Goal: Task Accomplishment & Management: Use online tool/utility

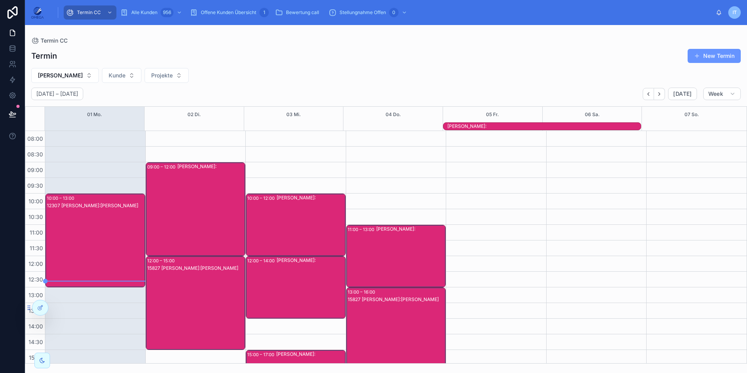
scroll to position [174, 0]
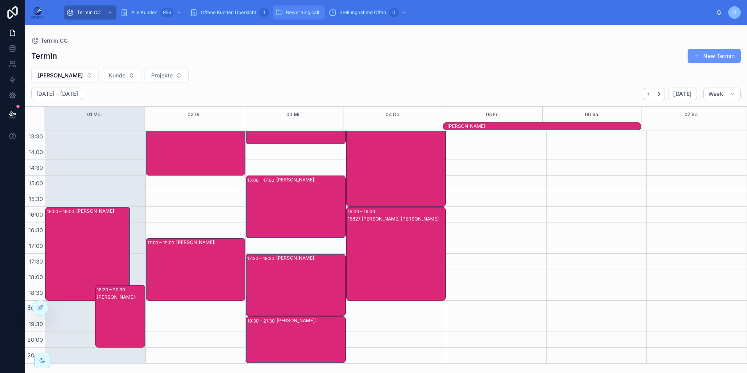
click at [305, 13] on span "Bewertung call" at bounding box center [302, 12] width 33 height 6
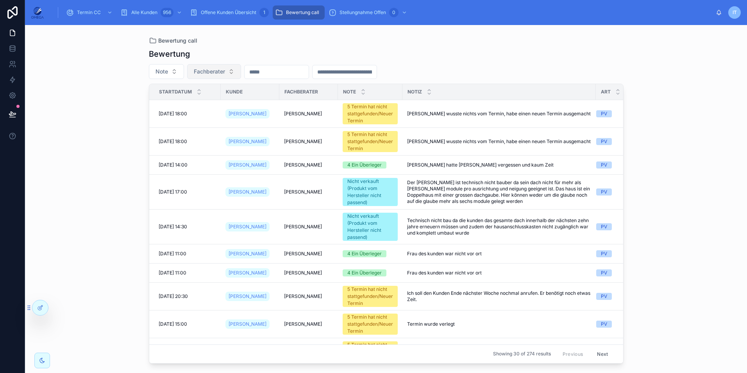
click at [206, 71] on span "Fachberater" at bounding box center [209, 72] width 31 height 8
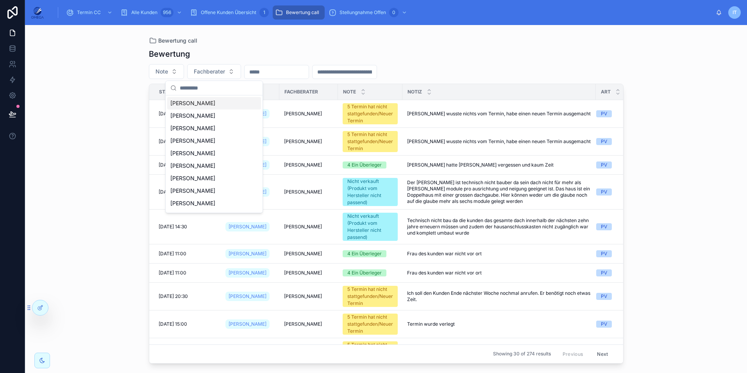
click at [210, 104] on div "[PERSON_NAME]" at bounding box center [214, 103] width 94 height 13
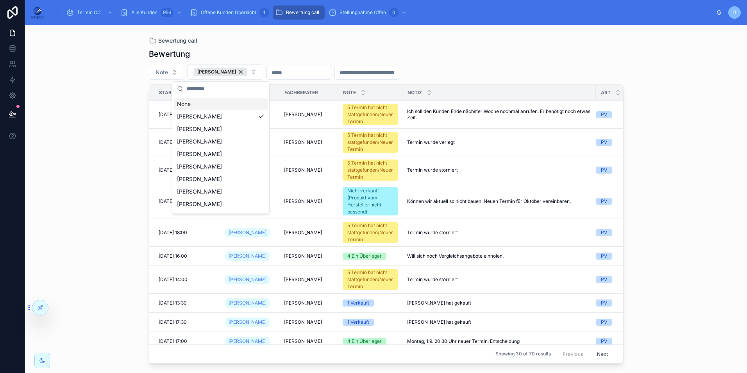
click at [700, 146] on div "Bewertung call Bewertung Note [PERSON_NAME] Startdatum [PERSON_NAME] Fachberate…" at bounding box center [386, 199] width 722 height 348
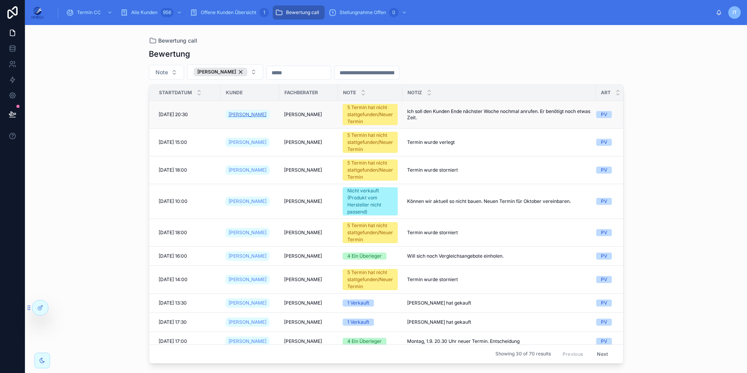
click at [248, 115] on span "[PERSON_NAME]" at bounding box center [248, 114] width 38 height 6
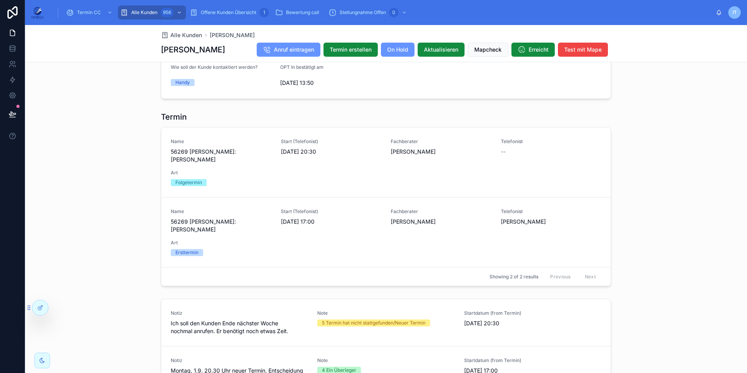
scroll to position [625, 0]
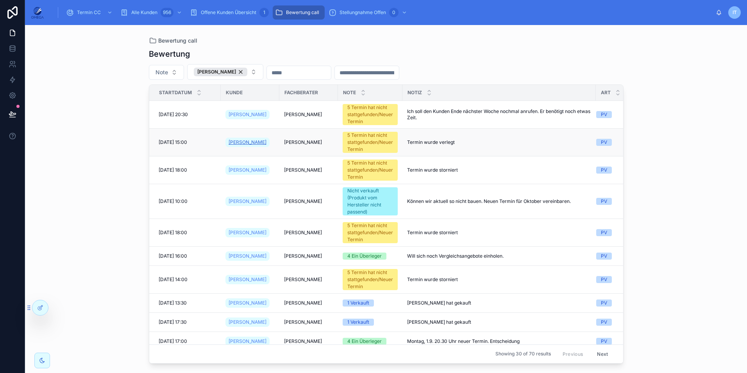
click at [241, 142] on span "[PERSON_NAME]" at bounding box center [248, 142] width 38 height 6
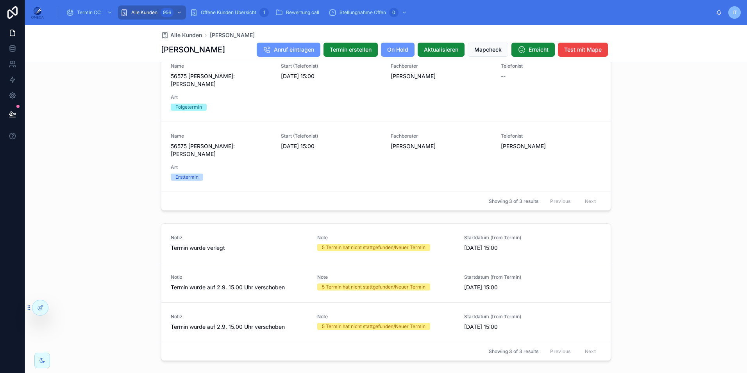
scroll to position [977, 0]
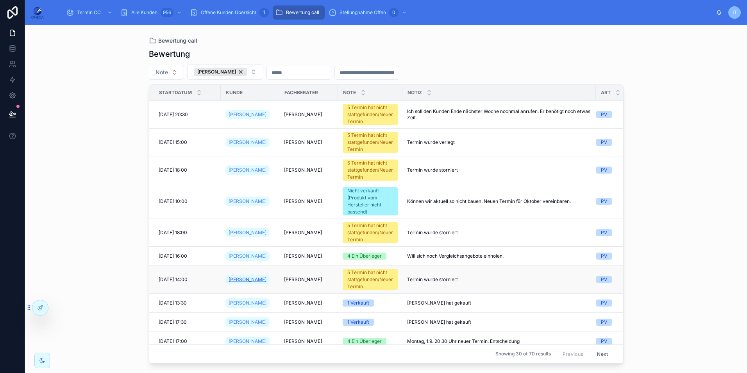
click at [245, 280] on span "[PERSON_NAME]" at bounding box center [248, 279] width 38 height 6
click at [246, 116] on span "[PERSON_NAME]" at bounding box center [248, 114] width 38 height 6
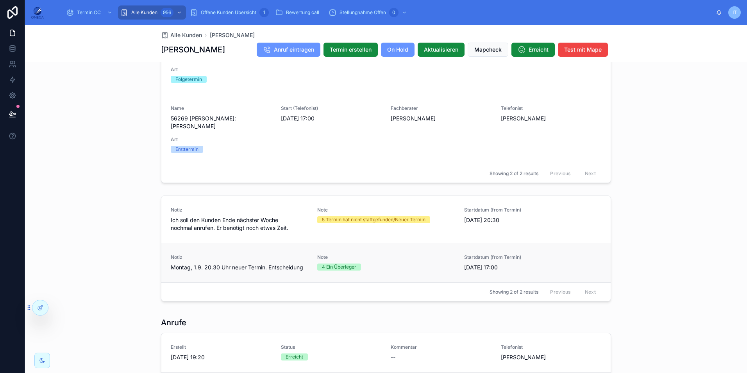
scroll to position [782, 0]
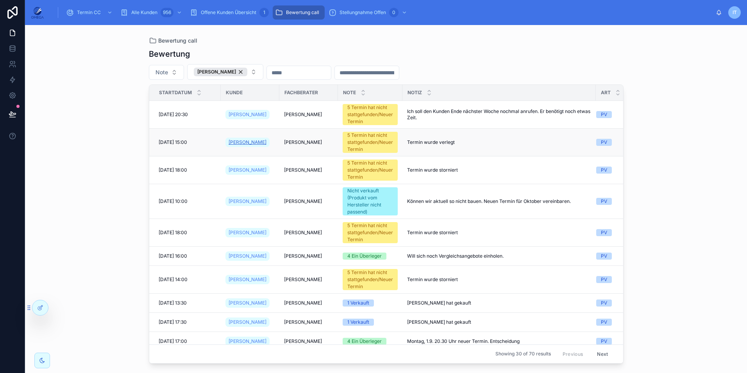
click at [234, 141] on span "[PERSON_NAME]" at bounding box center [248, 142] width 38 height 6
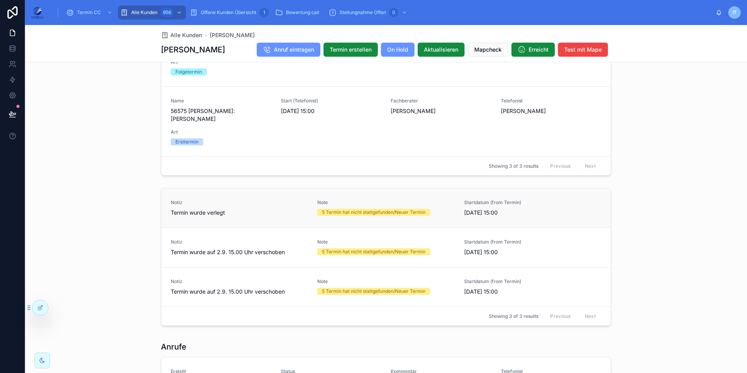
scroll to position [1016, 0]
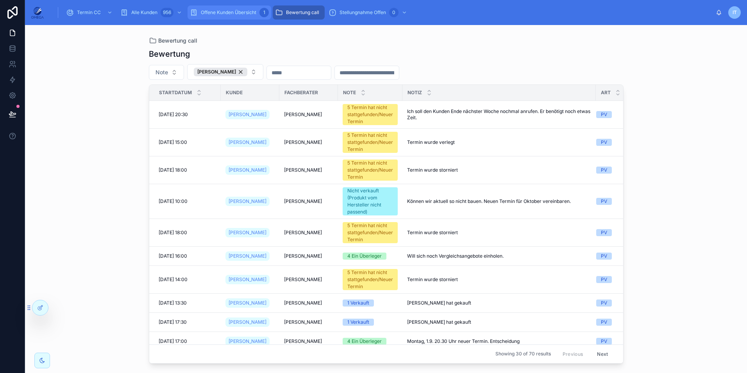
click at [232, 14] on span "Offene Kunden Übersicht" at bounding box center [228, 12] width 55 height 6
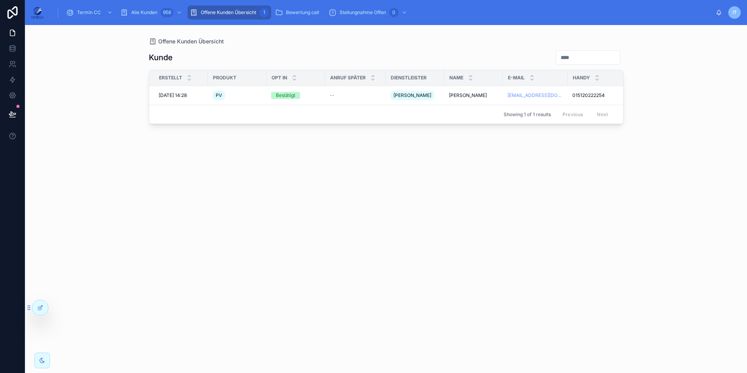
click at [286, 43] on div "Offene Kunden Übersicht" at bounding box center [386, 42] width 475 height 8
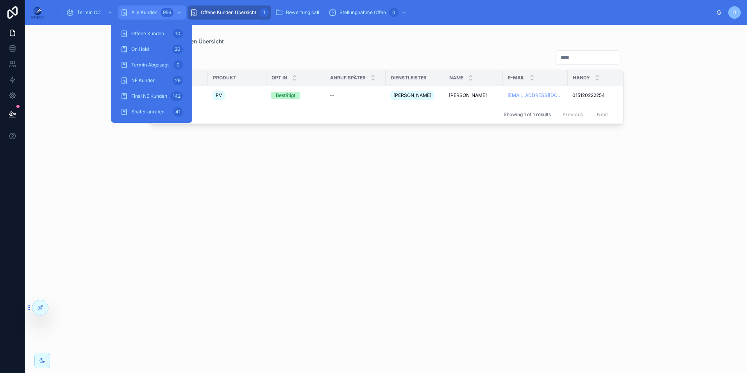
click at [144, 10] on span "Alle Kunden" at bounding box center [144, 12] width 26 height 6
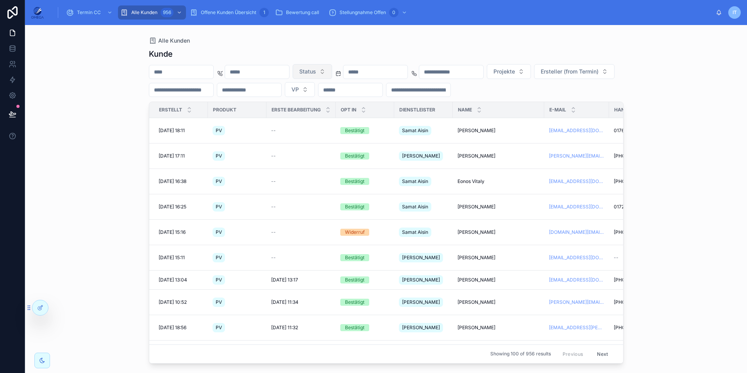
click at [316, 68] on span "Status" at bounding box center [307, 72] width 17 height 8
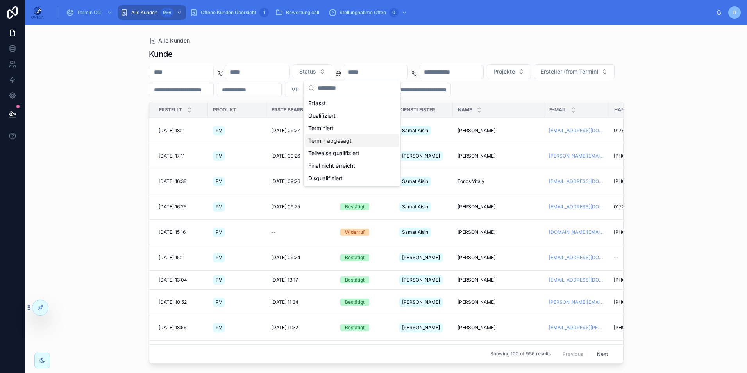
click at [356, 141] on div "Termin abgesagt" at bounding box center [352, 140] width 94 height 13
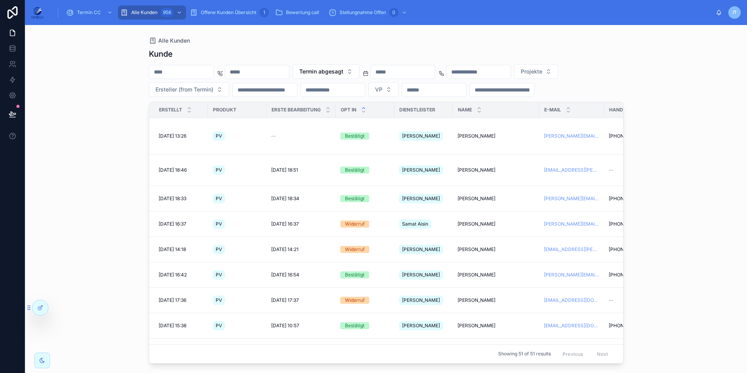
click at [362, 114] on div at bounding box center [363, 110] width 5 height 9
click at [365, 114] on icon at bounding box center [363, 111] width 5 height 5
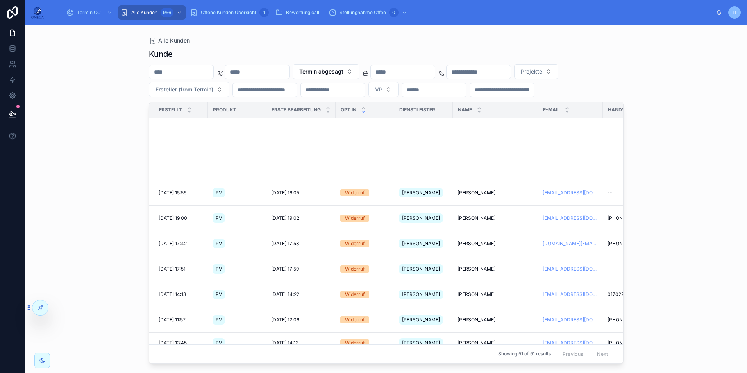
scroll to position [391, 0]
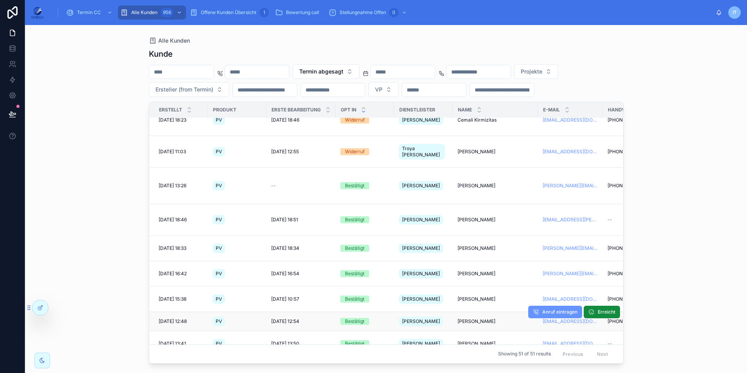
click at [467, 318] on span "[PERSON_NAME]" at bounding box center [477, 321] width 38 height 6
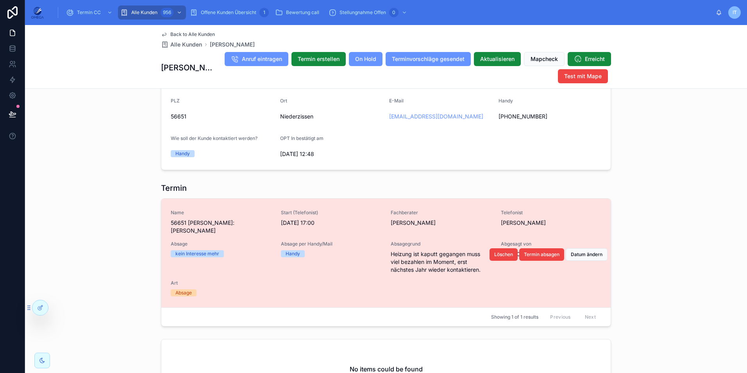
scroll to position [581, 0]
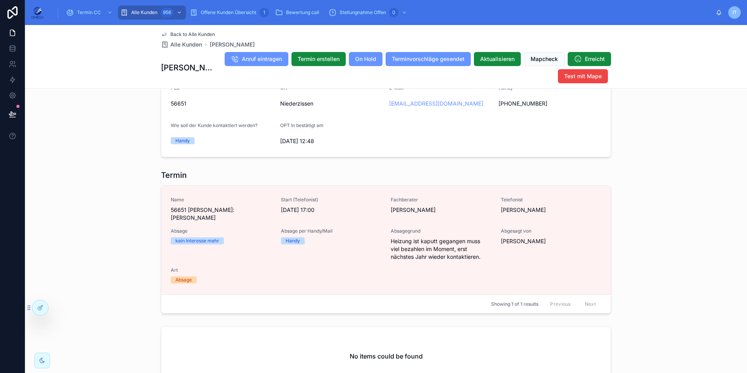
click at [206, 34] on span "Back to Alle Kunden" at bounding box center [192, 34] width 45 height 6
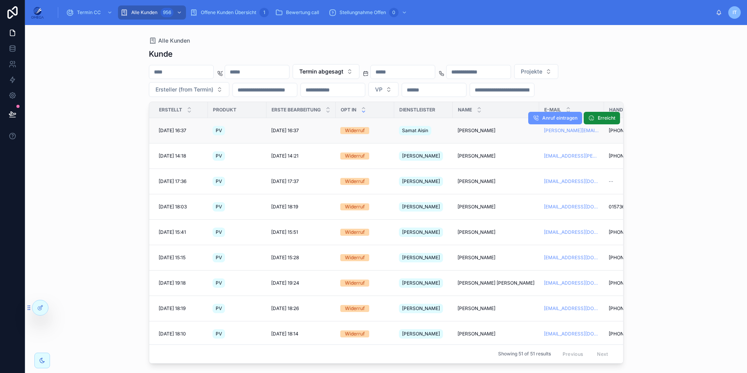
click at [465, 134] on span "[PERSON_NAME]" at bounding box center [477, 130] width 38 height 6
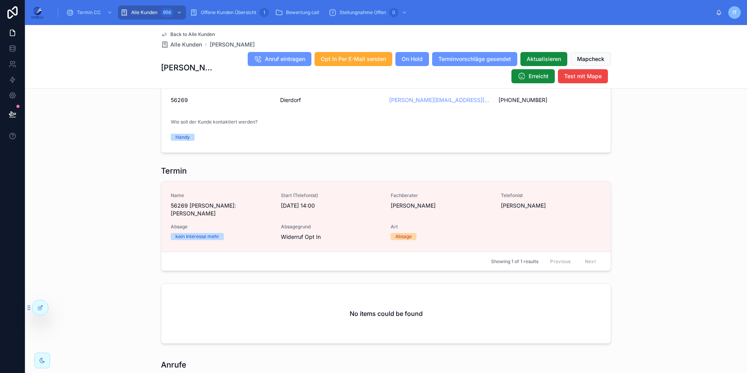
scroll to position [625, 0]
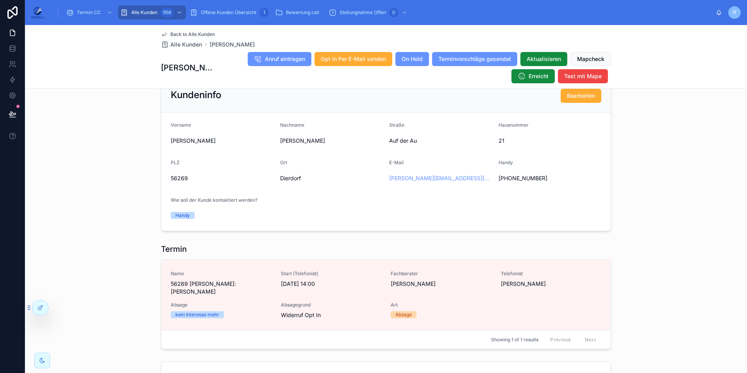
click at [181, 33] on span "Back to Alle Kunden" at bounding box center [192, 34] width 45 height 6
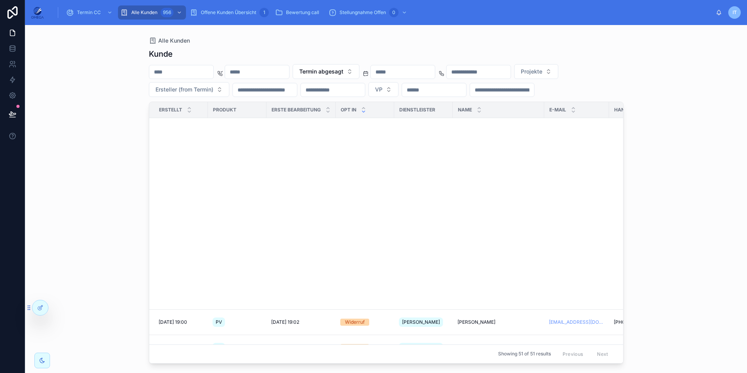
scroll to position [664, 0]
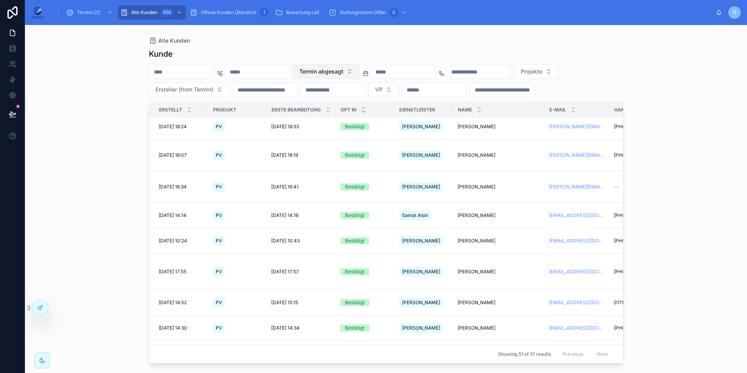
click at [360, 66] on button "Termin abgesagt" at bounding box center [326, 71] width 67 height 15
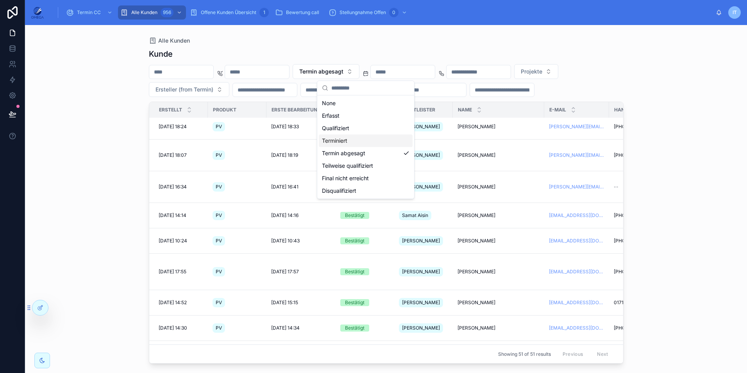
click at [355, 143] on div "Terminiert" at bounding box center [366, 140] width 94 height 13
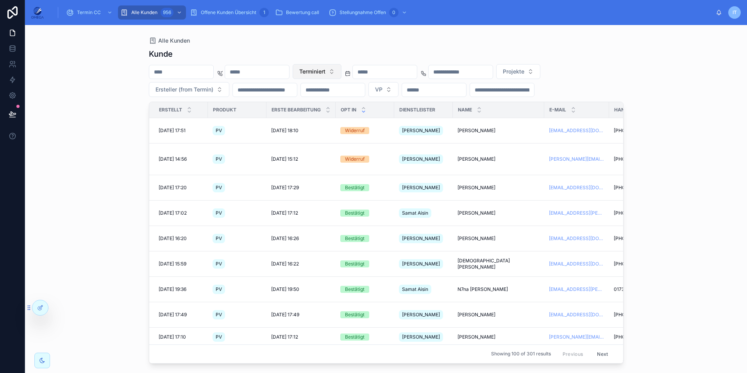
click at [342, 67] on button "Terminiert" at bounding box center [317, 71] width 49 height 15
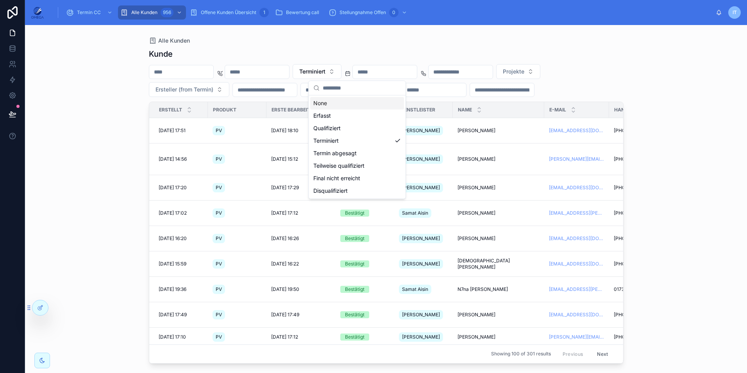
drag, startPoint x: 354, startPoint y: 99, endPoint x: 399, endPoint y: 47, distance: 69.0
click at [354, 98] on div "None" at bounding box center [357, 103] width 94 height 13
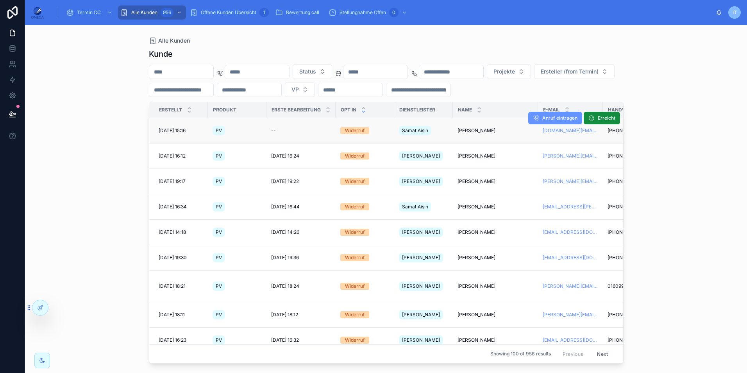
click at [458, 128] on span "[PERSON_NAME]" at bounding box center [477, 130] width 38 height 6
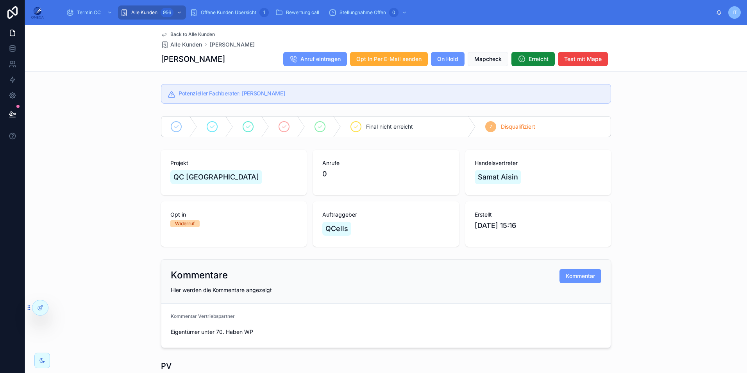
click at [197, 32] on div "Back to Alle Kunden [PERSON_NAME] [PERSON_NAME] [PERSON_NAME] Anruf eintragen O…" at bounding box center [386, 48] width 450 height 46
click at [202, 34] on span "Back to Alle Kunden" at bounding box center [192, 34] width 45 height 6
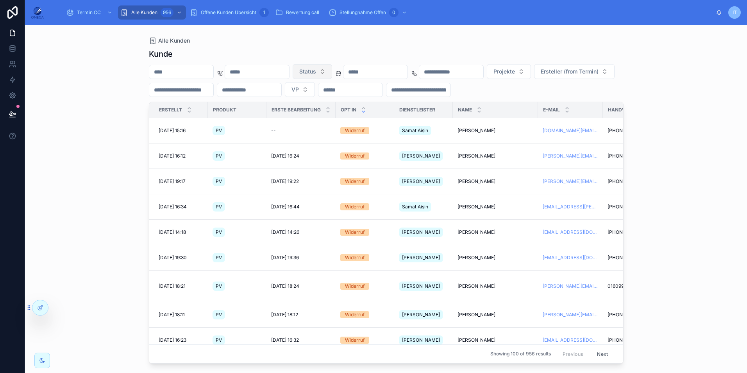
click at [332, 70] on button "Status" at bounding box center [312, 71] width 39 height 15
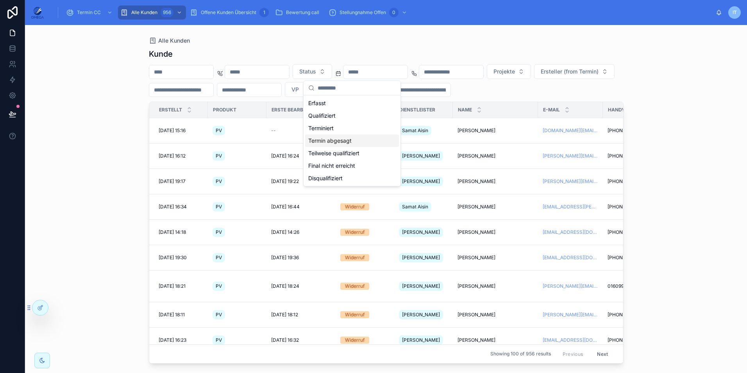
click at [342, 142] on div "Termin abgesagt" at bounding box center [352, 140] width 94 height 13
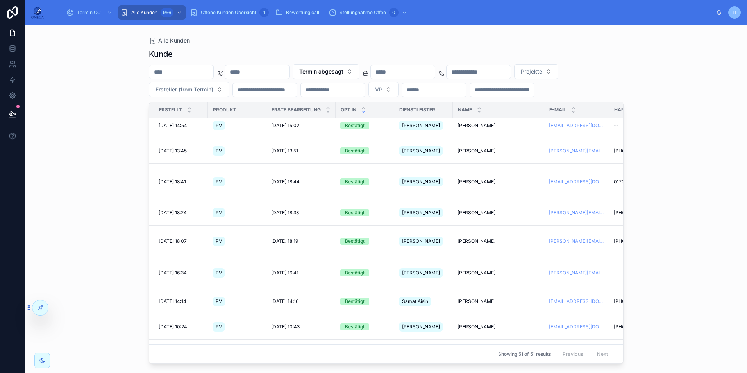
scroll to position [742, 0]
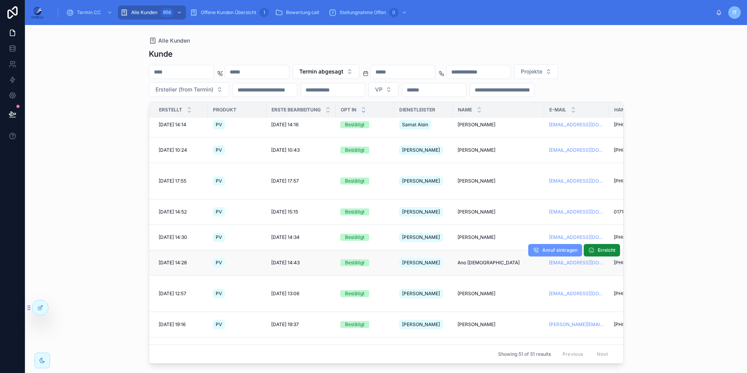
click at [460, 259] on span "Ano [DEMOGRAPHIC_DATA]" at bounding box center [489, 262] width 62 height 6
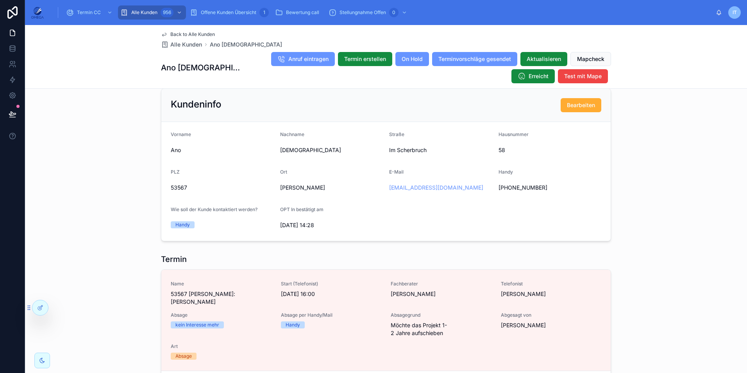
scroll to position [703, 0]
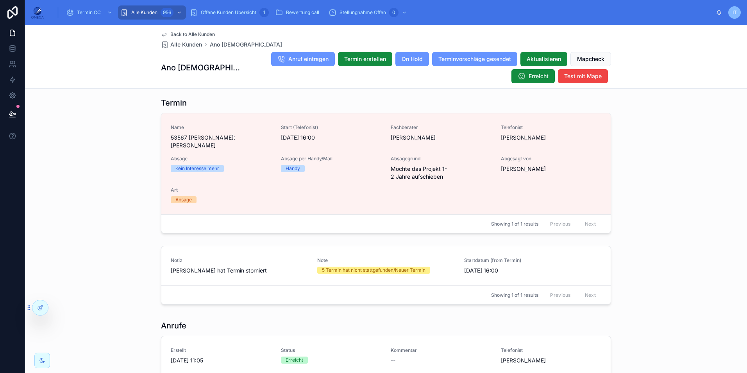
click at [181, 34] on span "Back to Alle Kunden" at bounding box center [192, 34] width 45 height 6
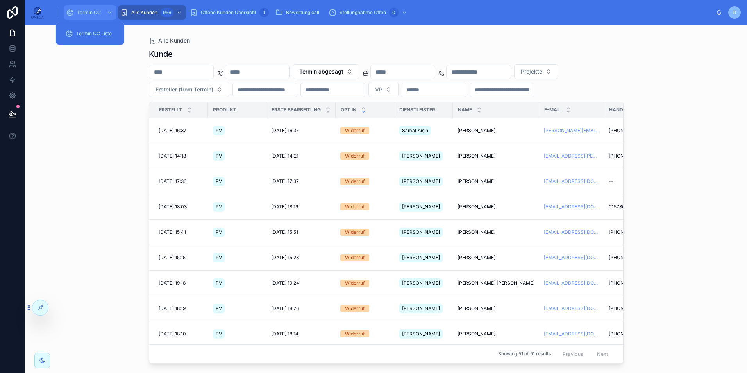
click at [100, 9] on span "Termin CC" at bounding box center [89, 12] width 24 height 6
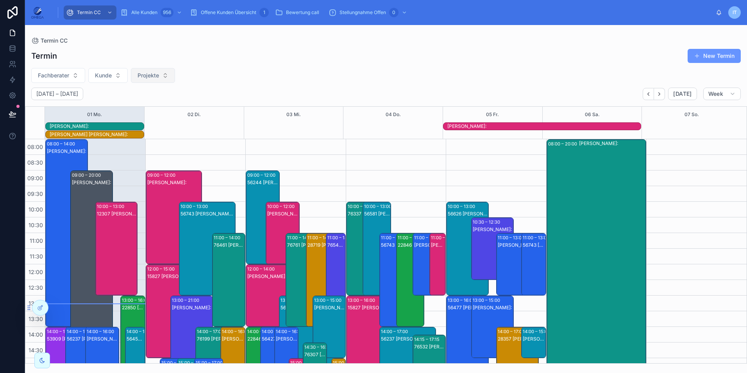
scroll to position [182, 0]
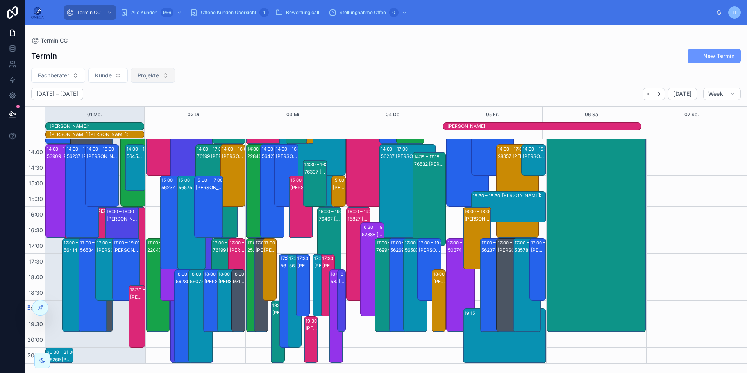
click at [157, 77] on span "Projekte" at bounding box center [148, 76] width 21 height 8
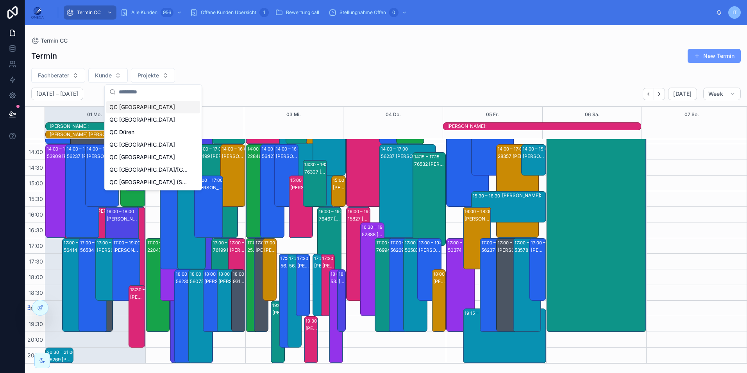
click at [138, 111] on div "QC [GEOGRAPHIC_DATA]" at bounding box center [153, 107] width 94 height 13
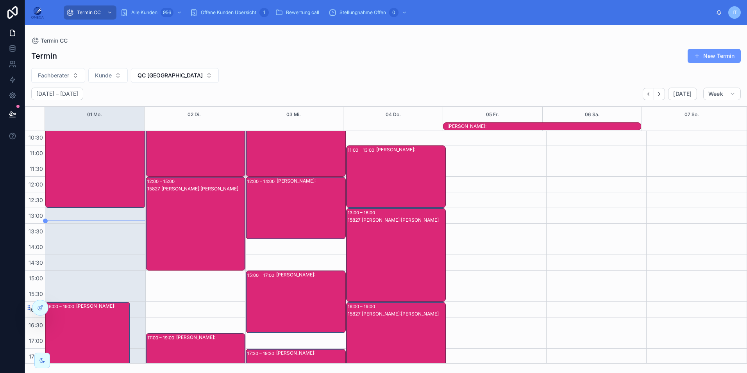
scroll to position [174, 0]
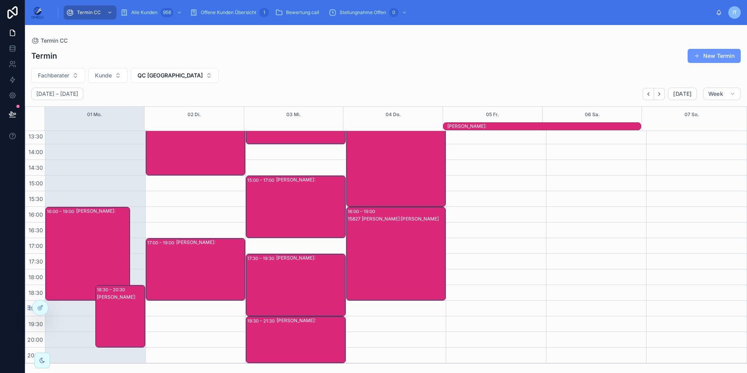
click at [304, 277] on div "[PERSON_NAME]:" at bounding box center [310, 284] width 69 height 61
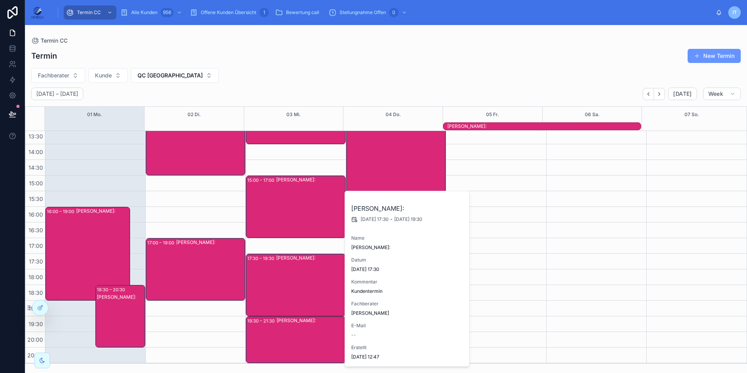
click at [293, 209] on div "[PERSON_NAME]:" at bounding box center [310, 206] width 69 height 61
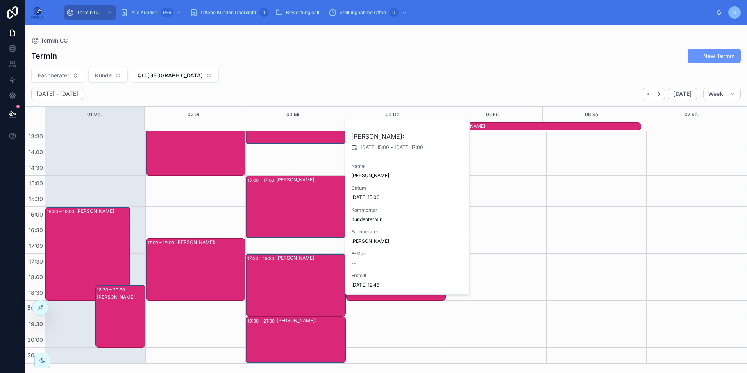
click at [197, 273] on div "[PERSON_NAME]:" at bounding box center [210, 269] width 69 height 61
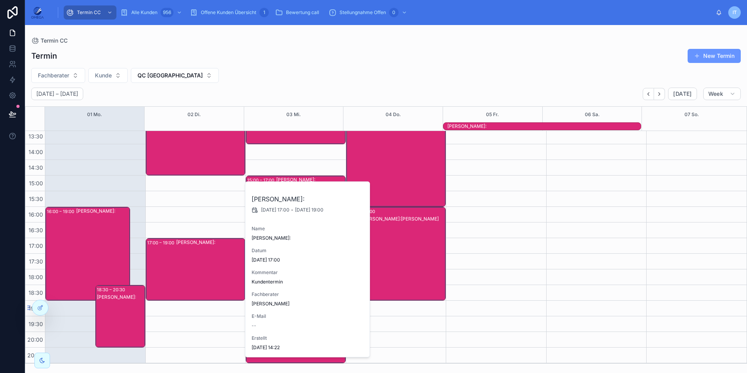
click at [199, 163] on div "15827 [PERSON_NAME]:[PERSON_NAME]" at bounding box center [196, 136] width 98 height 92
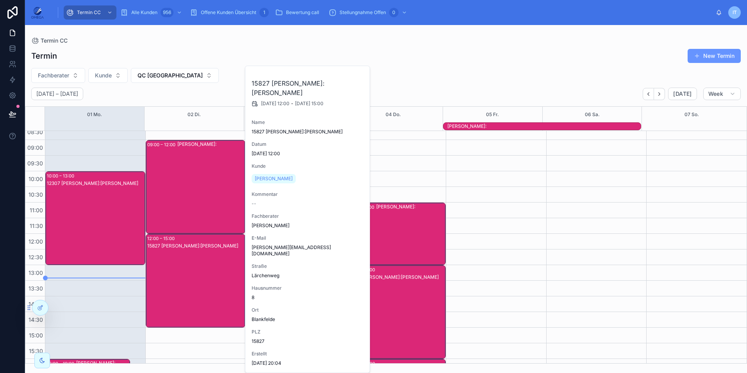
scroll to position [18, 0]
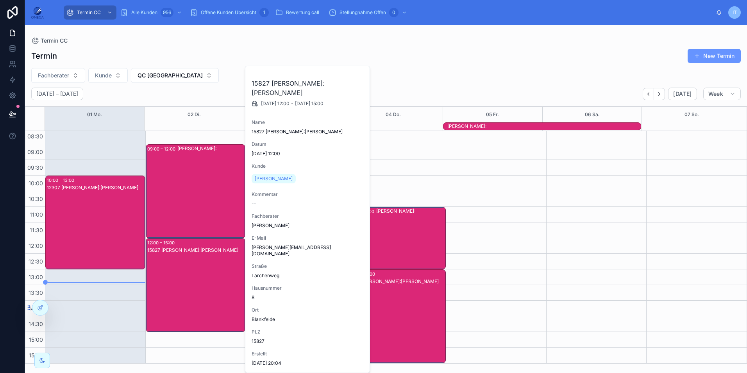
click at [188, 184] on div "[PERSON_NAME]:" at bounding box center [211, 191] width 68 height 92
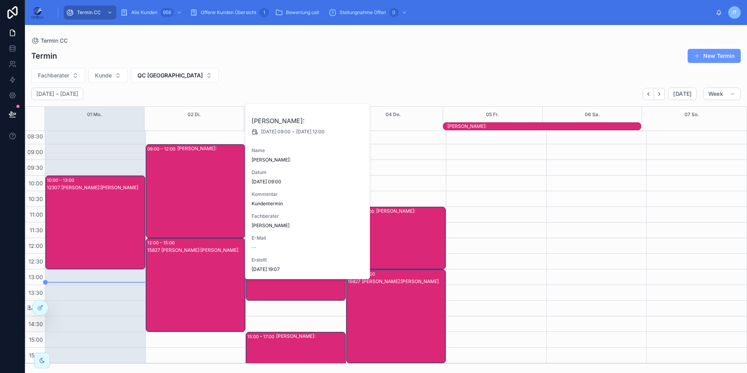
click at [429, 252] on div "[PERSON_NAME]:" at bounding box center [410, 238] width 69 height 61
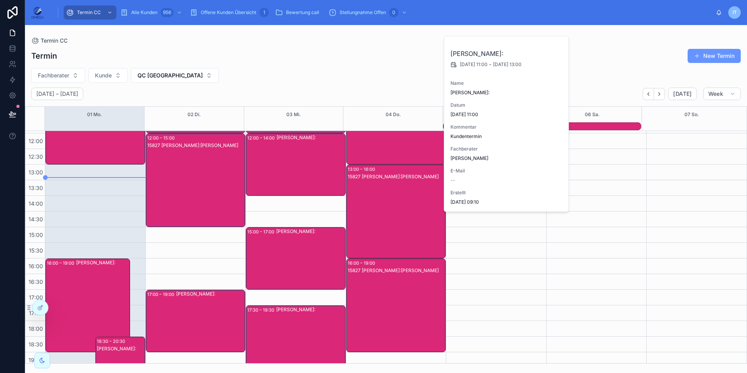
scroll to position [135, 0]
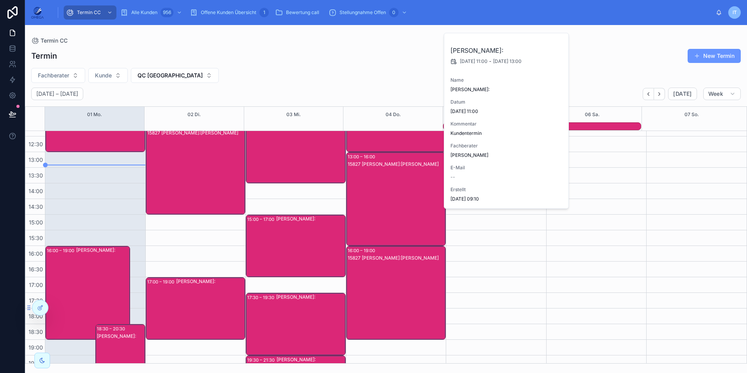
click at [387, 224] on div "15827 [PERSON_NAME]:[PERSON_NAME]" at bounding box center [397, 207] width 98 height 92
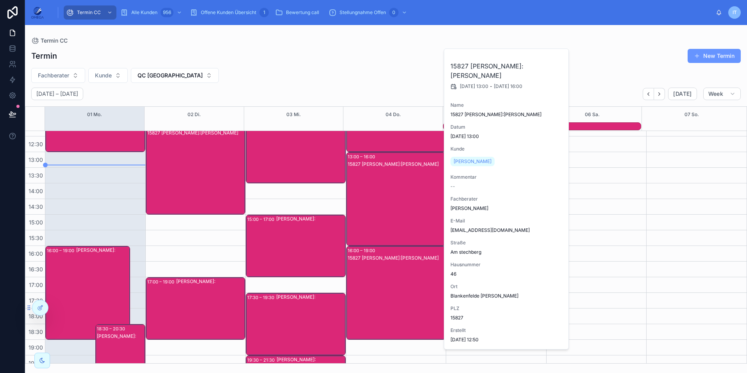
click at [385, 271] on div "15827 [PERSON_NAME]:[PERSON_NAME]" at bounding box center [397, 300] width 98 height 92
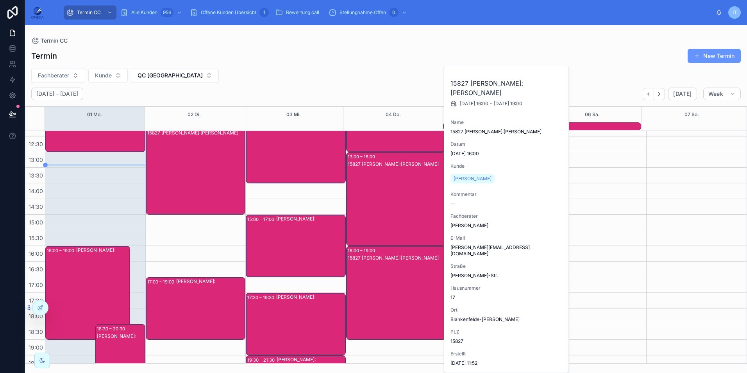
click at [199, 183] on div "15827 [PERSON_NAME]:[PERSON_NAME]" at bounding box center [196, 175] width 98 height 92
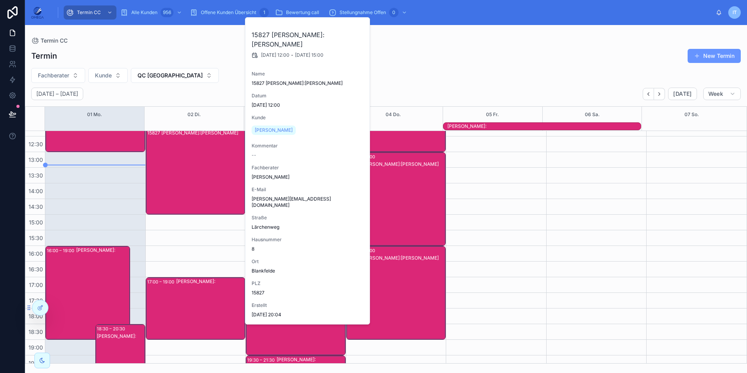
click at [110, 272] on div "[PERSON_NAME]:" at bounding box center [102, 293] width 53 height 92
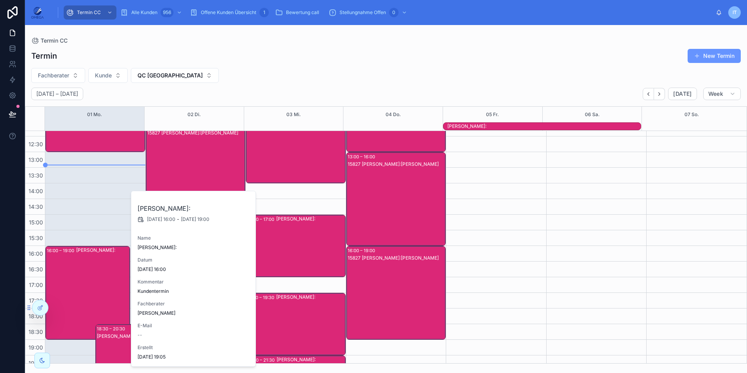
click at [229, 145] on div "15827 [PERSON_NAME]:[PERSON_NAME]" at bounding box center [196, 175] width 98 height 92
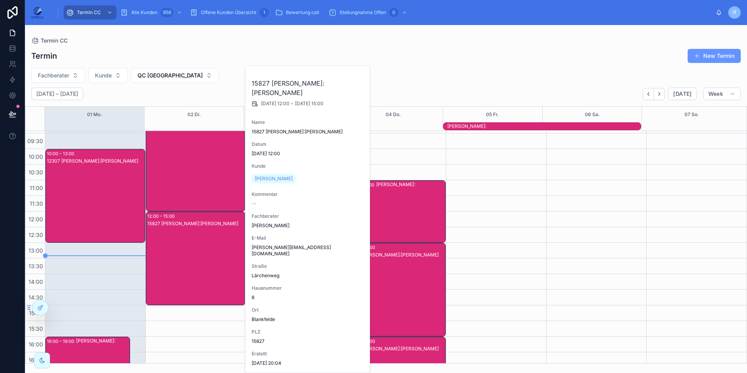
scroll to position [18, 0]
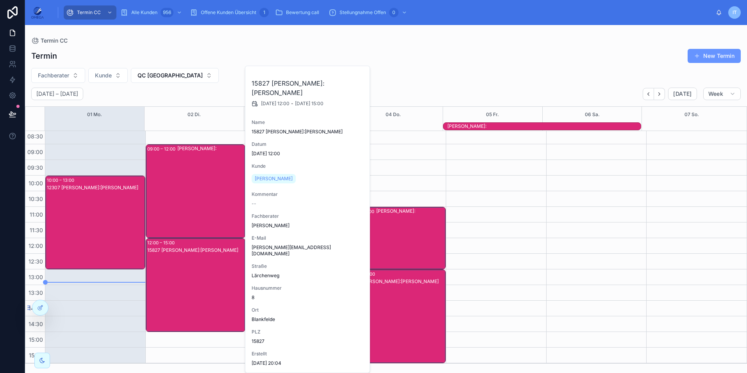
click at [181, 189] on div "[PERSON_NAME]:" at bounding box center [211, 191] width 68 height 92
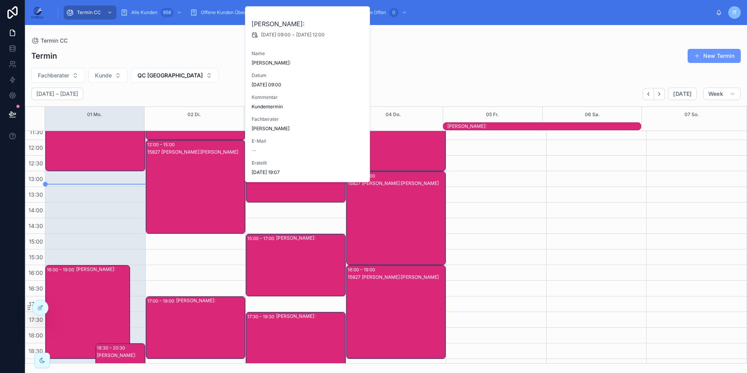
scroll to position [174, 0]
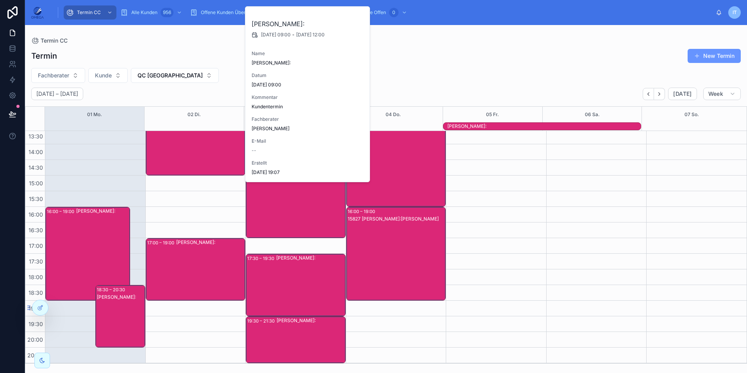
click at [195, 262] on div "[PERSON_NAME]:" at bounding box center [210, 269] width 69 height 61
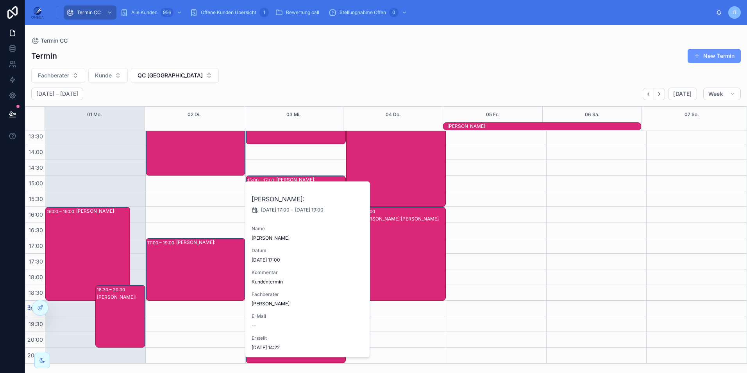
click at [195, 262] on div "[PERSON_NAME]:" at bounding box center [210, 269] width 69 height 61
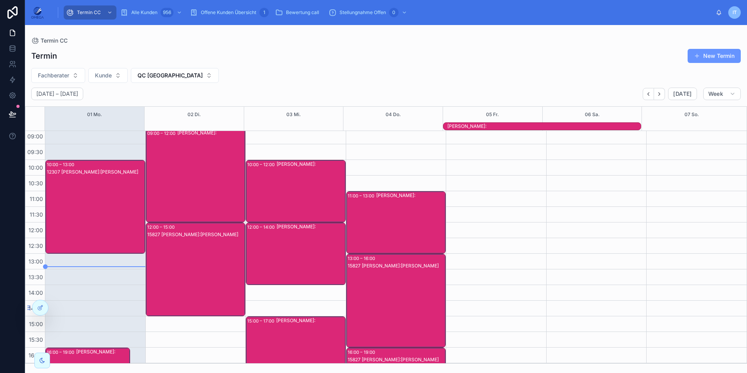
scroll to position [32, 0]
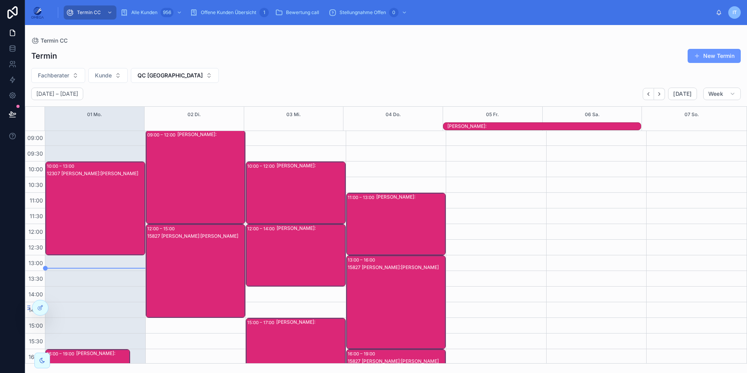
click at [198, 175] on div "[PERSON_NAME]:" at bounding box center [211, 177] width 68 height 92
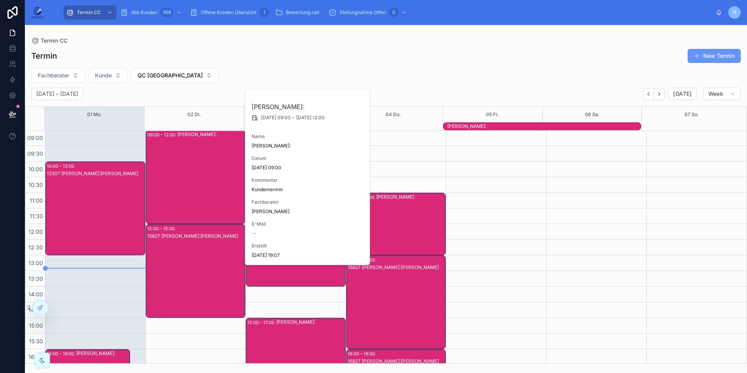
click at [171, 250] on div "15827 [PERSON_NAME]:[PERSON_NAME]" at bounding box center [196, 279] width 98 height 92
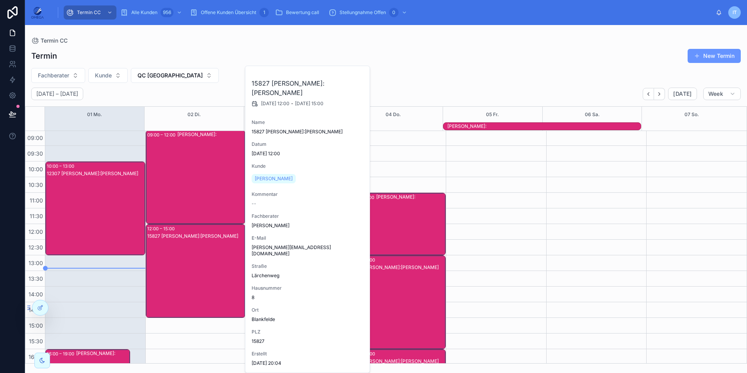
click at [83, 207] on div "12307 [PERSON_NAME]:[PERSON_NAME]" at bounding box center [96, 216] width 98 height 92
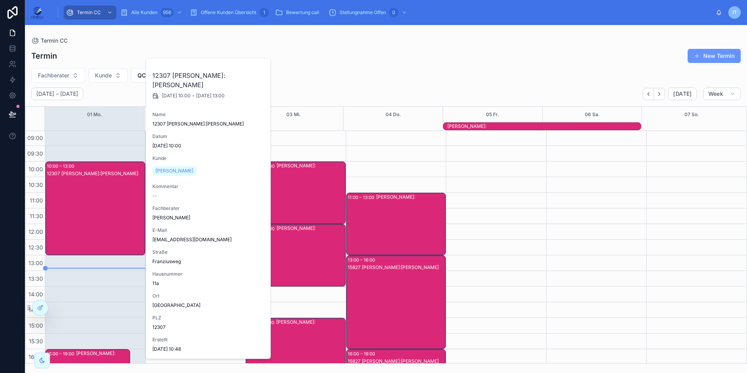
click at [83, 207] on div "12307 [PERSON_NAME]:[PERSON_NAME]" at bounding box center [96, 216] width 98 height 92
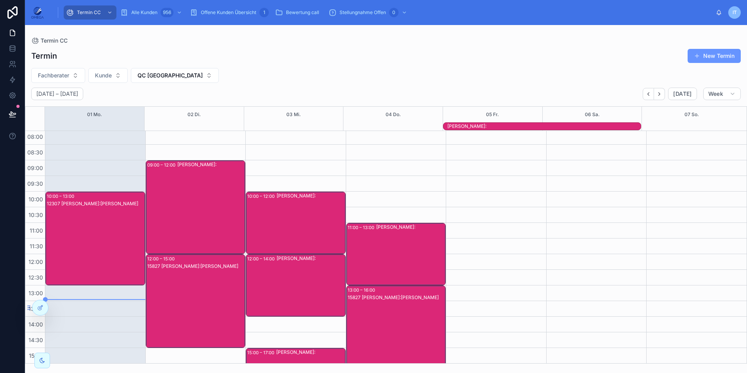
scroll to position [0, 0]
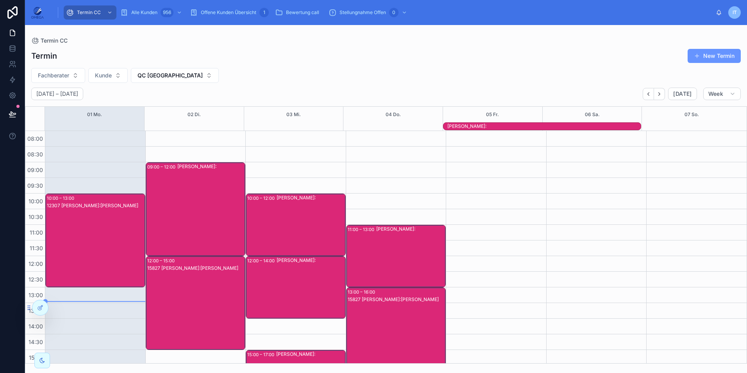
click at [205, 207] on div "[PERSON_NAME]:" at bounding box center [211, 209] width 68 height 92
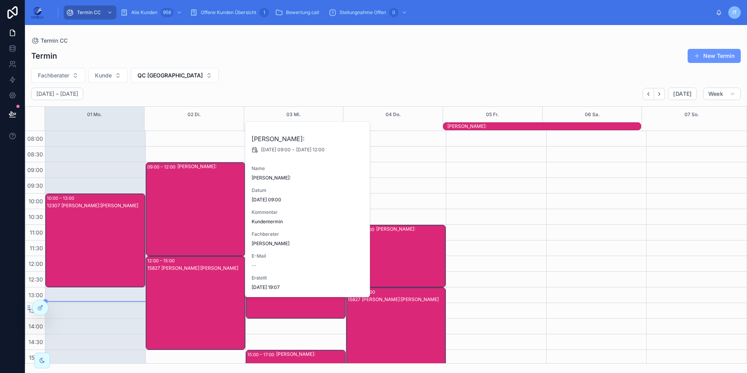
click at [204, 207] on div "[PERSON_NAME]:" at bounding box center [211, 209] width 68 height 92
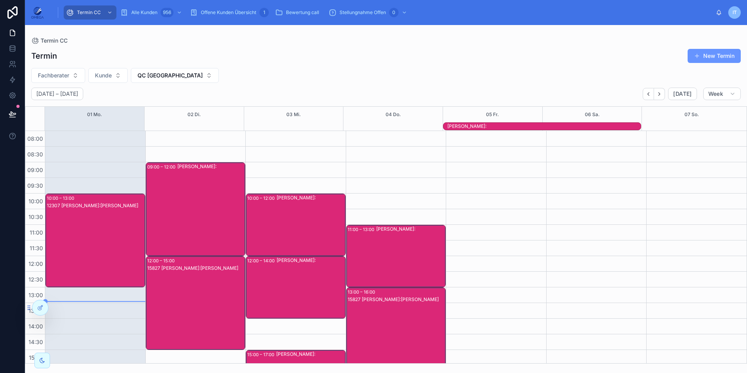
click at [205, 297] on div "15827 [PERSON_NAME]:[PERSON_NAME]" at bounding box center [196, 311] width 98 height 92
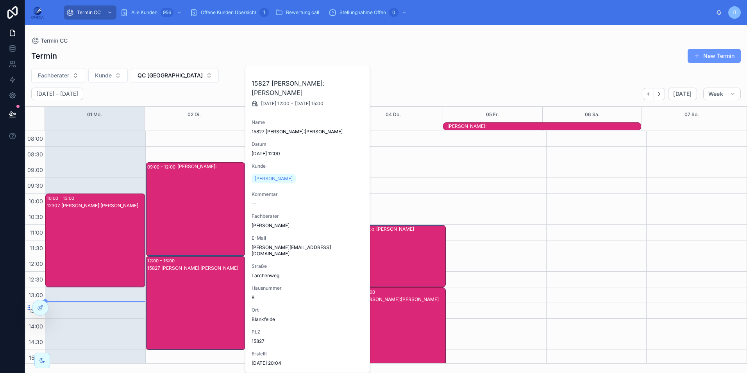
click at [204, 296] on div "15827 [PERSON_NAME]:[PERSON_NAME]" at bounding box center [196, 311] width 98 height 92
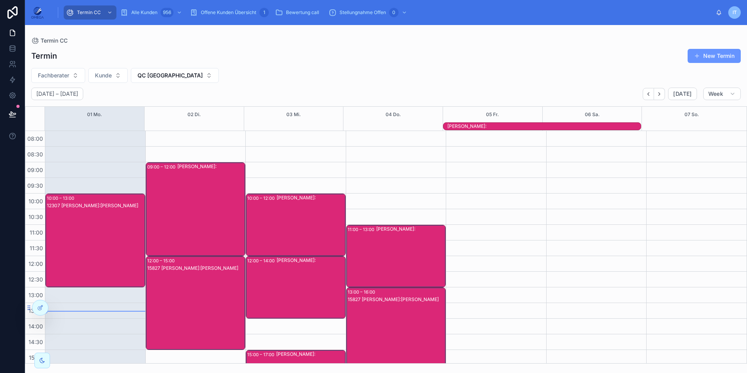
click at [179, 207] on div "[PERSON_NAME]:" at bounding box center [211, 209] width 68 height 92
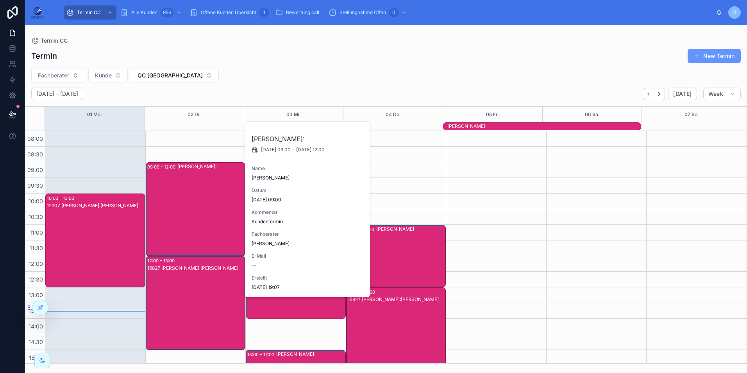
click at [179, 207] on div "[PERSON_NAME]:" at bounding box center [211, 209] width 68 height 92
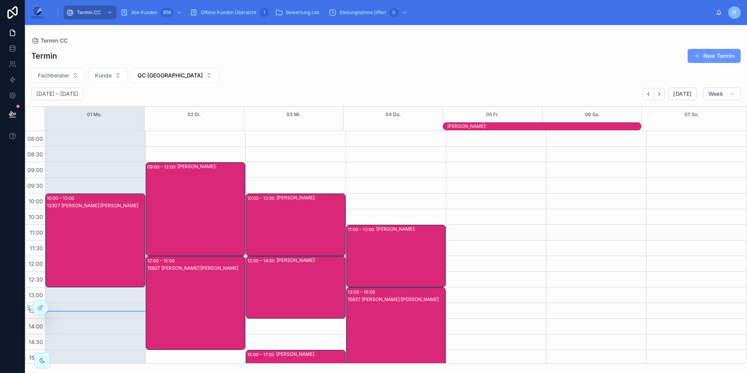
click at [200, 300] on div "15827 [PERSON_NAME]:[PERSON_NAME]" at bounding box center [196, 311] width 98 height 92
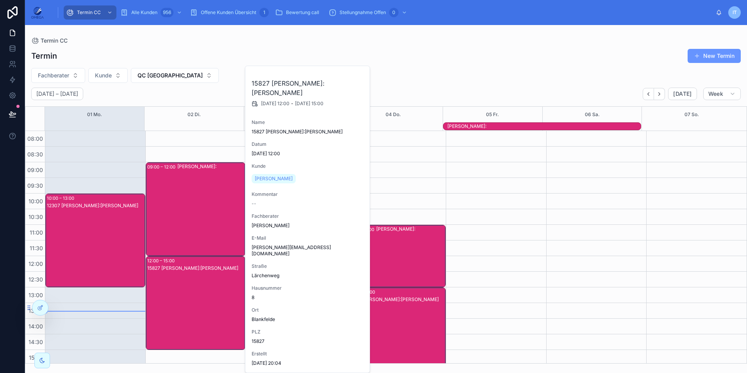
click at [200, 300] on div "15827 [PERSON_NAME]:[PERSON_NAME]" at bounding box center [196, 311] width 98 height 92
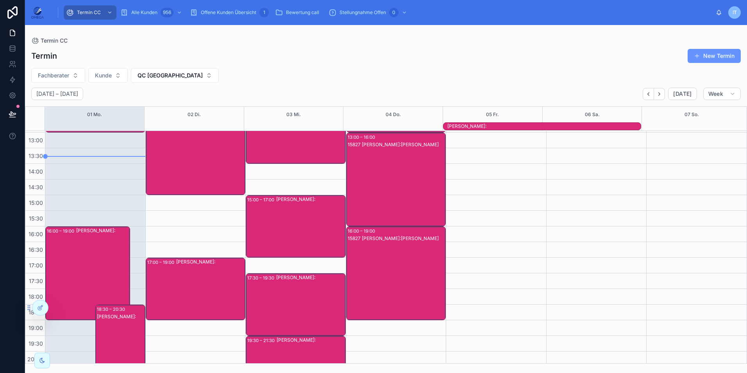
scroll to position [156, 0]
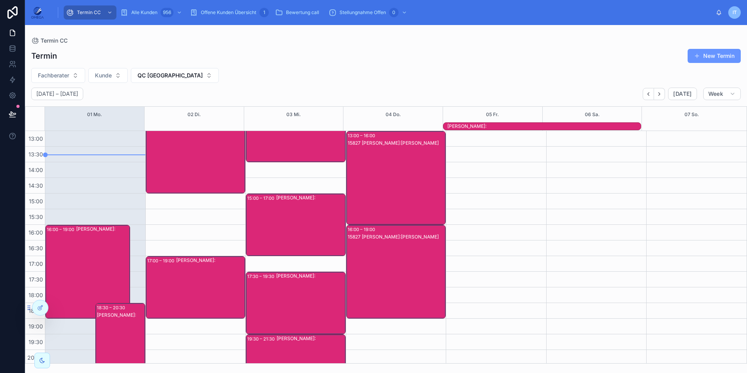
click at [107, 268] on div "[PERSON_NAME]:" at bounding box center [102, 271] width 53 height 92
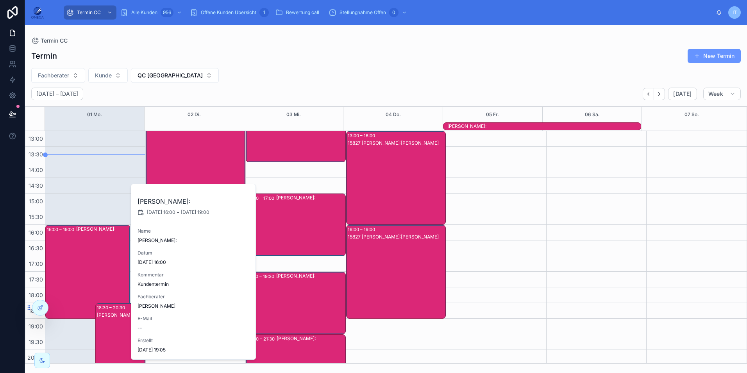
click at [106, 267] on div "[PERSON_NAME]:" at bounding box center [102, 271] width 53 height 92
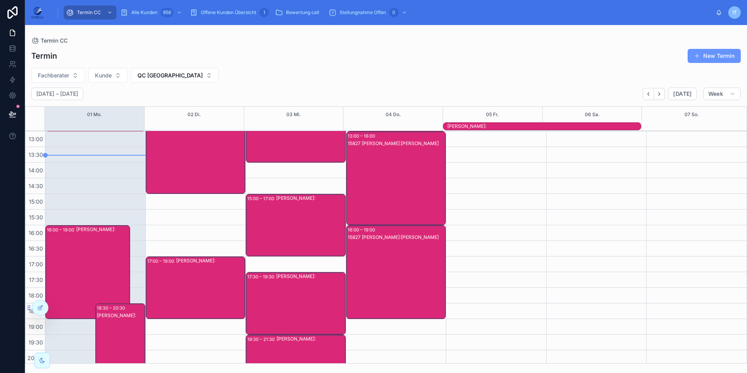
scroll to position [174, 0]
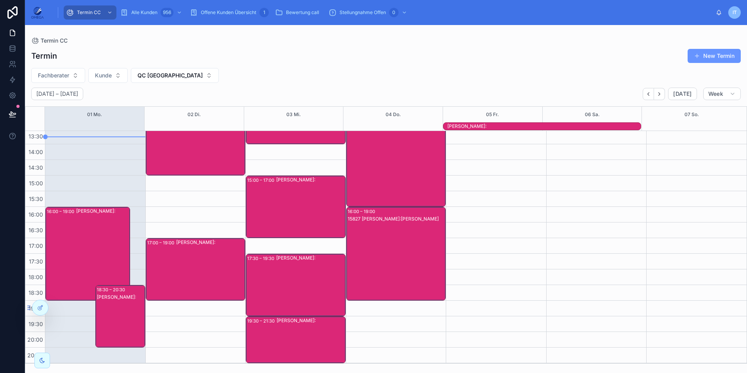
click at [392, 252] on div "15827 [PERSON_NAME]:[PERSON_NAME]" at bounding box center [397, 261] width 98 height 92
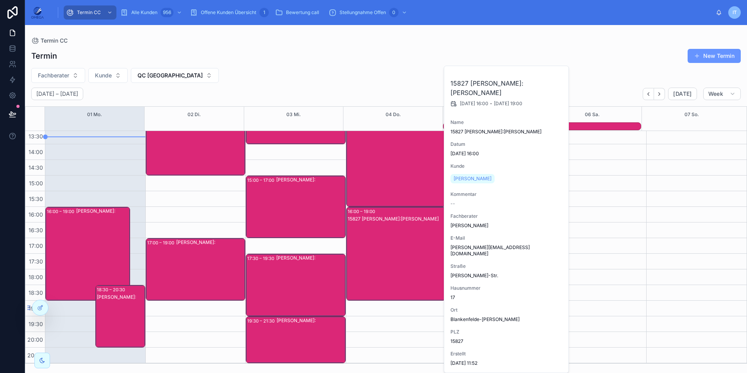
click at [386, 159] on div "15827 [PERSON_NAME]:[PERSON_NAME]" at bounding box center [397, 168] width 98 height 92
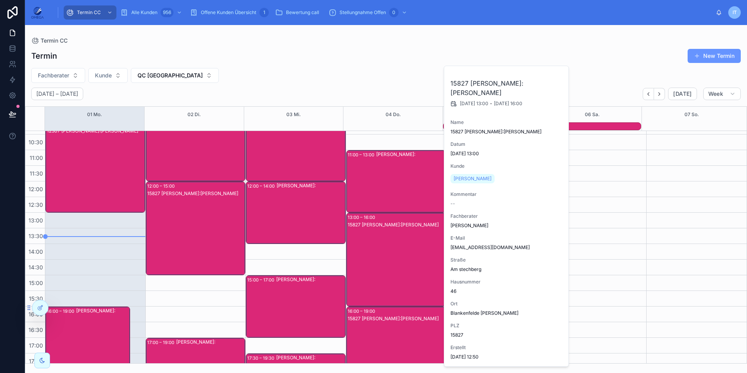
scroll to position [57, 0]
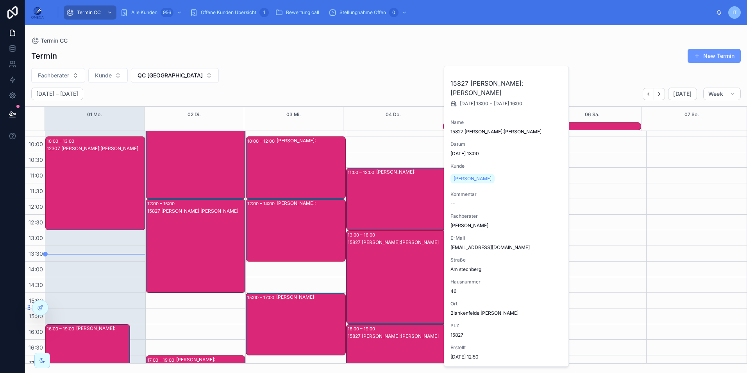
click at [397, 191] on div "[PERSON_NAME]:" at bounding box center [410, 198] width 69 height 61
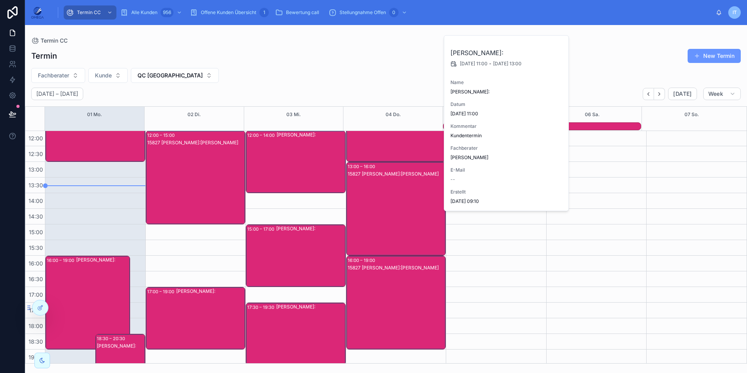
scroll to position [135, 0]
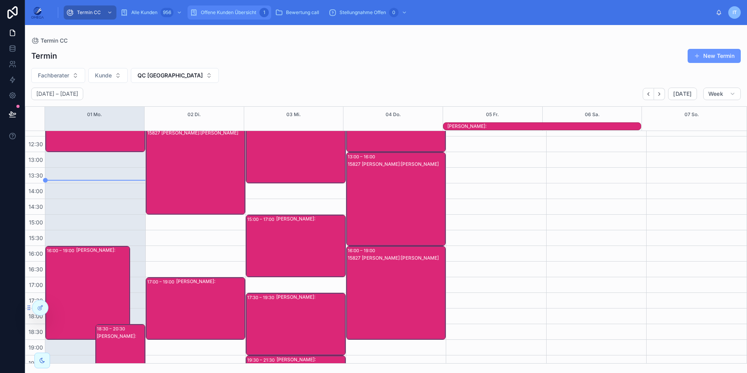
click at [229, 7] on div "Offene Kunden Übersicht 1" at bounding box center [229, 12] width 79 height 13
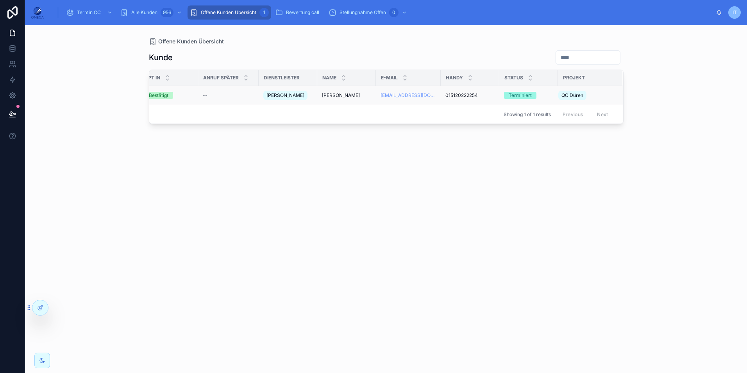
scroll to position [0, 88]
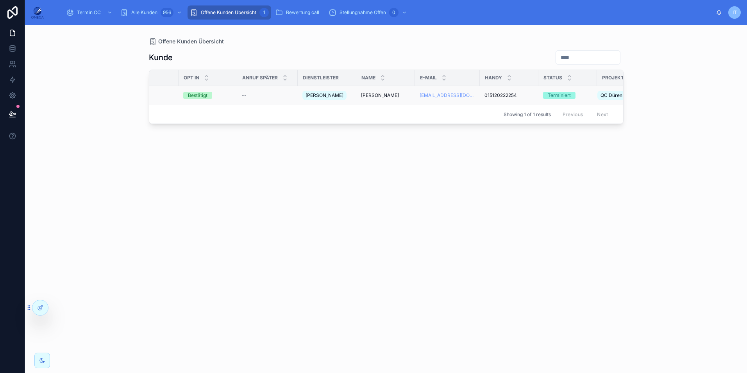
click at [393, 94] on div "[PERSON_NAME] [PERSON_NAME]" at bounding box center [385, 95] width 49 height 6
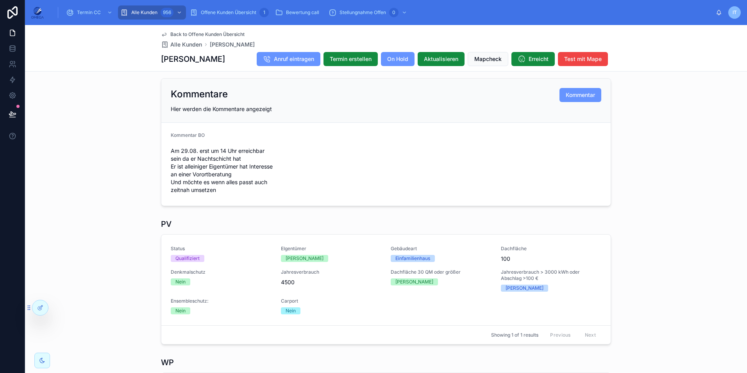
scroll to position [174, 0]
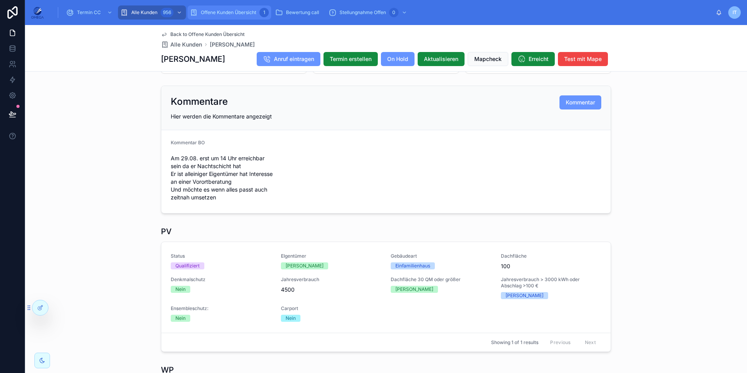
click at [232, 17] on div "Offene Kunden Übersicht 1" at bounding box center [229, 12] width 79 height 13
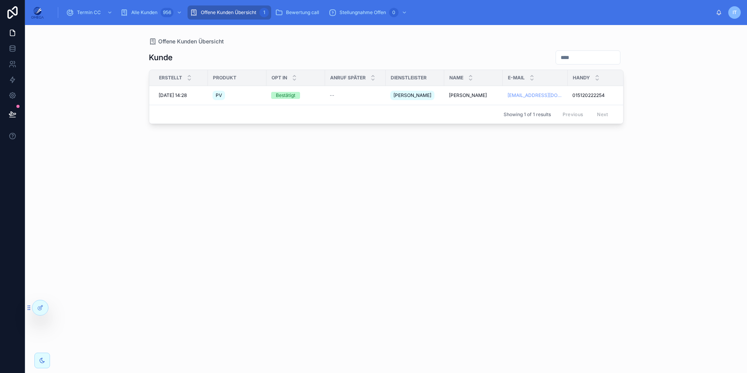
click at [377, 47] on div "[PERSON_NAME] Erstellt Produkt Opt In Anruf später Dienstleister Name E-Mail Ha…" at bounding box center [386, 204] width 475 height 318
click at [86, 10] on span "Termin CC" at bounding box center [89, 12] width 24 height 6
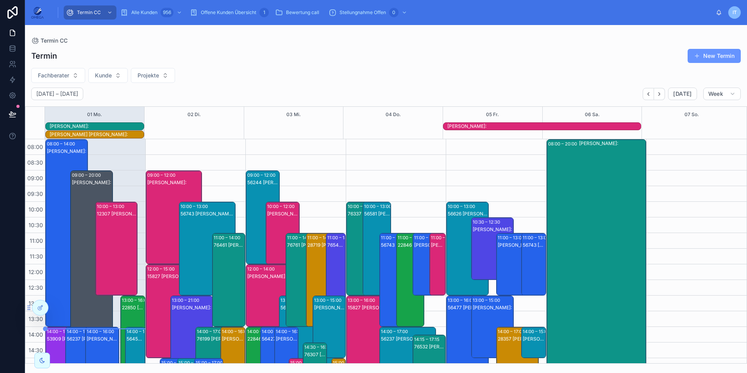
click at [104, 126] on div "[PERSON_NAME]:" at bounding box center [97, 126] width 94 height 6
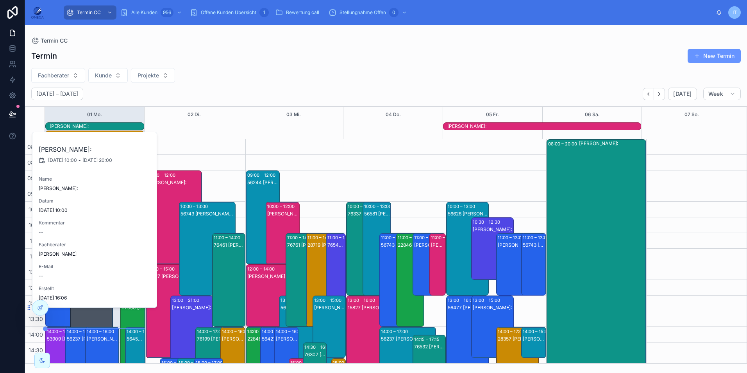
click at [104, 126] on div "[PERSON_NAME]:" at bounding box center [97, 126] width 94 height 6
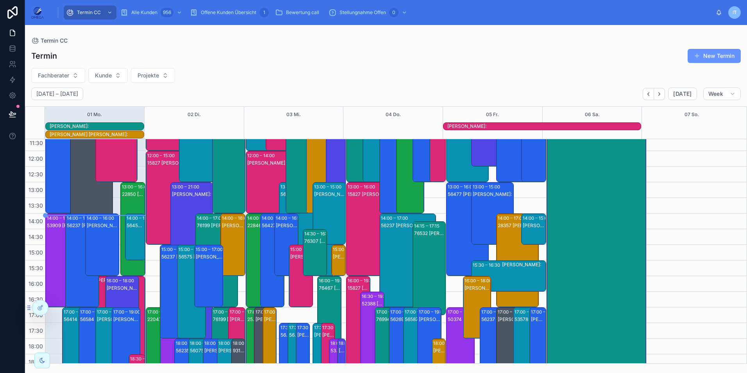
scroll to position [117, 0]
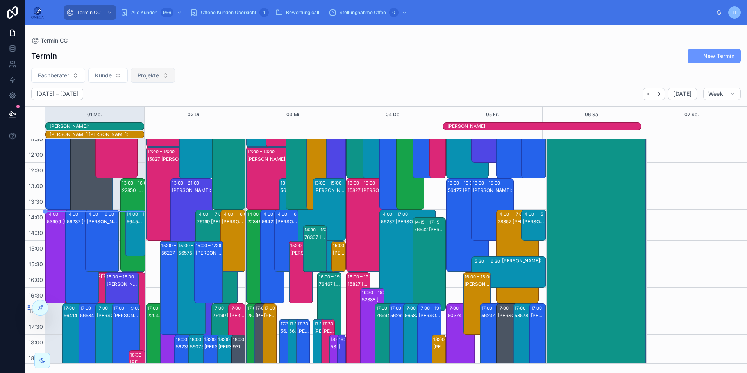
click at [145, 78] on span "Projekte" at bounding box center [148, 76] width 21 height 8
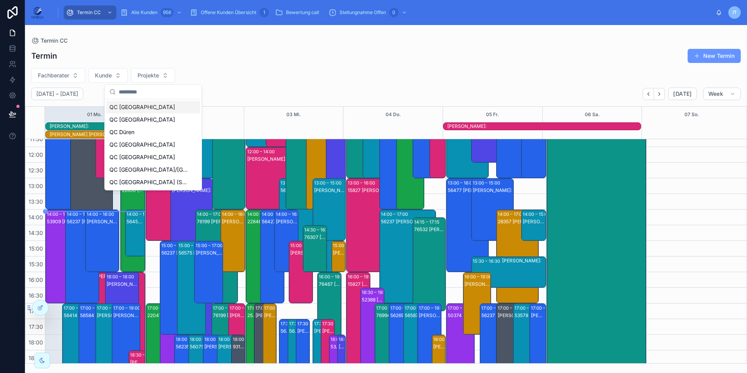
click at [137, 107] on div "QC [GEOGRAPHIC_DATA]" at bounding box center [153, 107] width 94 height 13
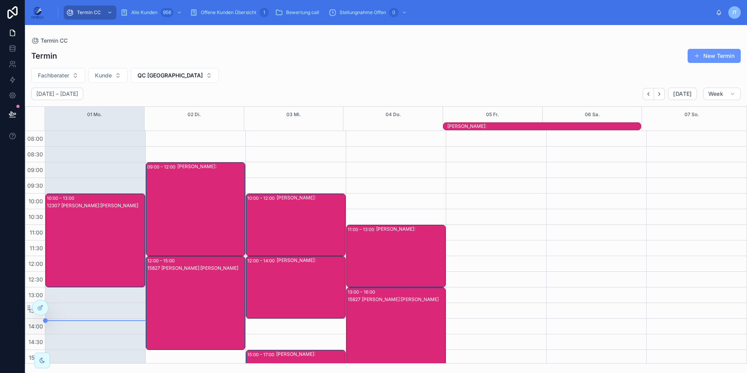
click at [99, 220] on div "12307 [PERSON_NAME]:[PERSON_NAME]" at bounding box center [96, 248] width 98 height 92
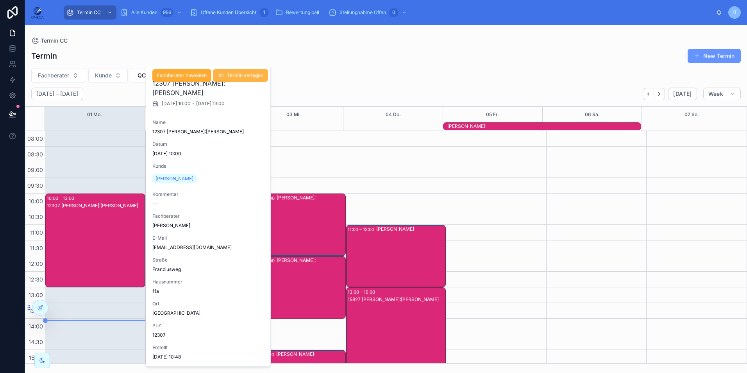
click at [236, 77] on span "Termin verlegen" at bounding box center [245, 75] width 36 height 6
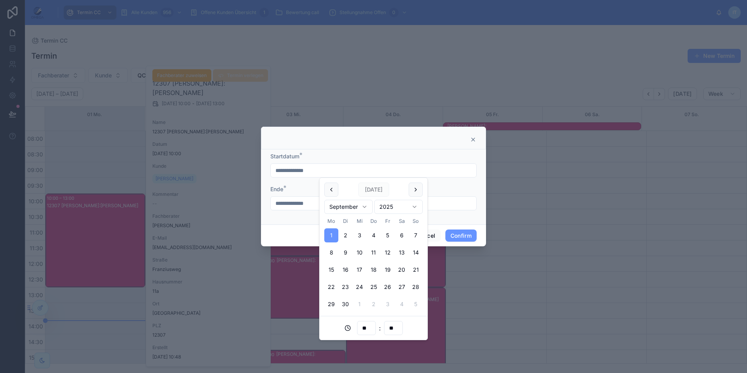
click at [335, 171] on input "**********" at bounding box center [374, 170] width 206 height 11
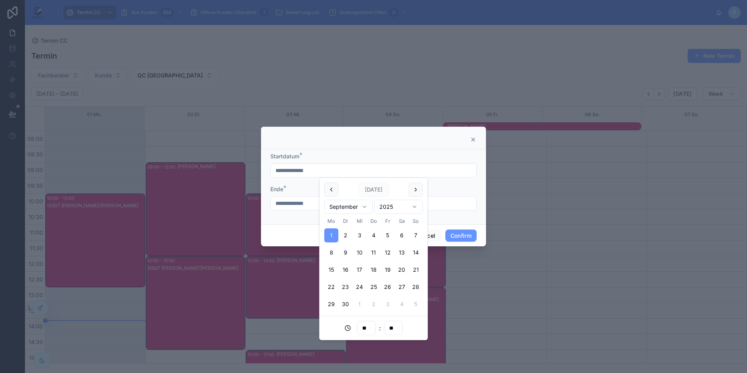
click at [358, 254] on button "10" at bounding box center [359, 252] width 14 height 14
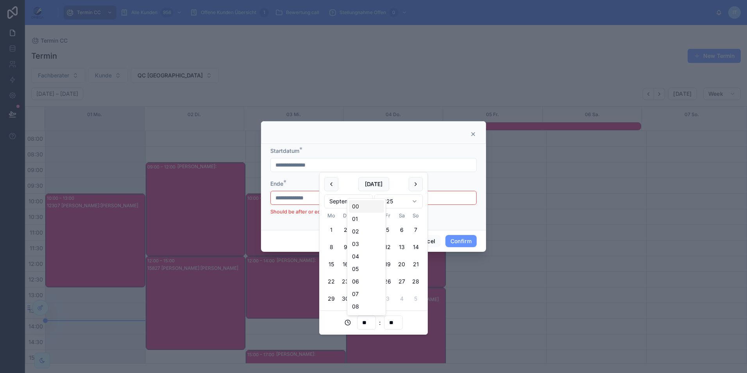
click at [367, 321] on input "**" at bounding box center [367, 322] width 18 height 11
click at [361, 304] on div "11" at bounding box center [366, 305] width 35 height 13
type input "**********"
type input "**"
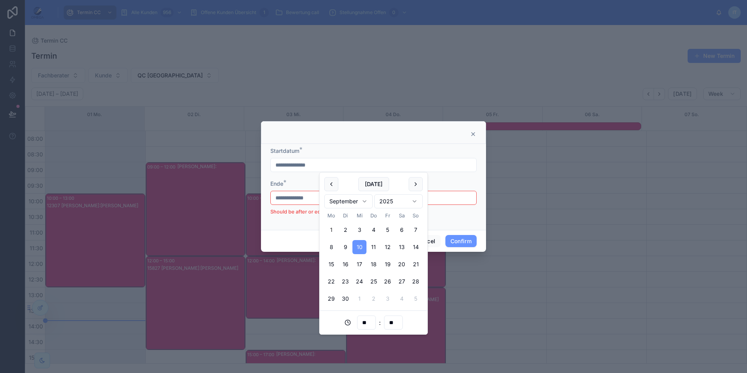
click at [296, 201] on input "**********" at bounding box center [374, 197] width 206 height 11
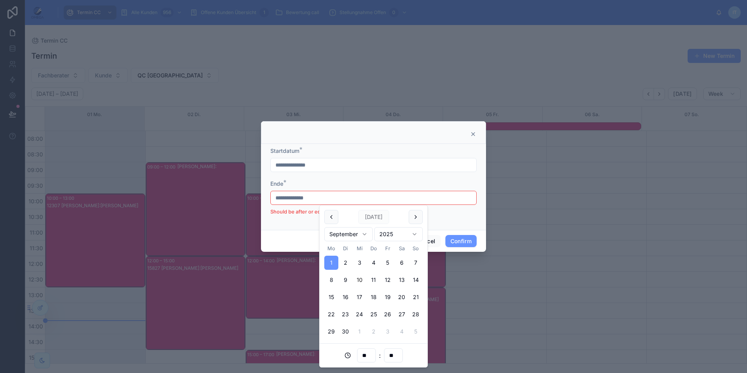
click at [363, 279] on button "10" at bounding box center [359, 280] width 14 height 14
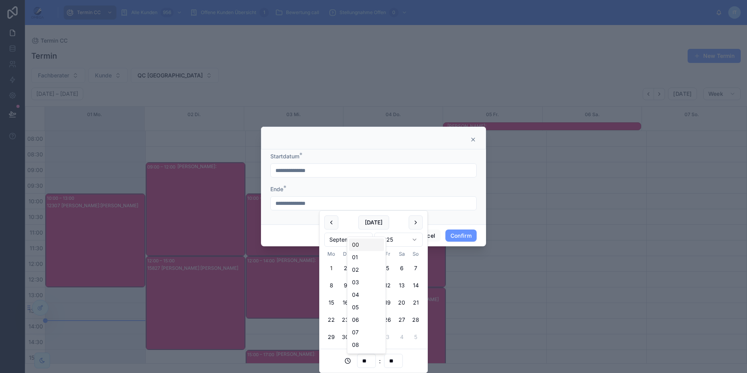
click at [369, 360] on input "**" at bounding box center [367, 360] width 18 height 11
click at [362, 340] on div "14" at bounding box center [366, 341] width 35 height 13
type input "**********"
type input "**"
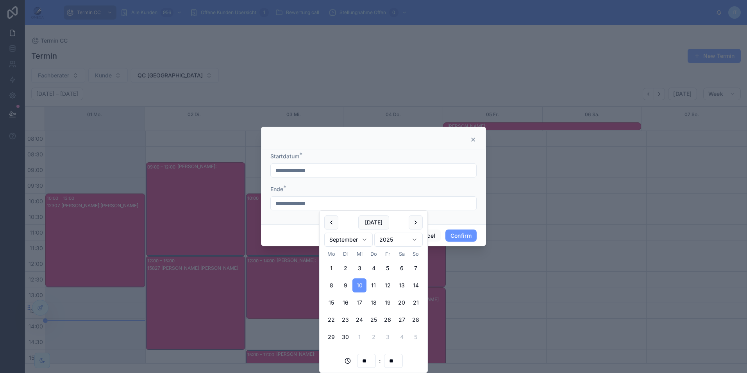
click at [464, 216] on form "**********" at bounding box center [373, 185] width 206 height 66
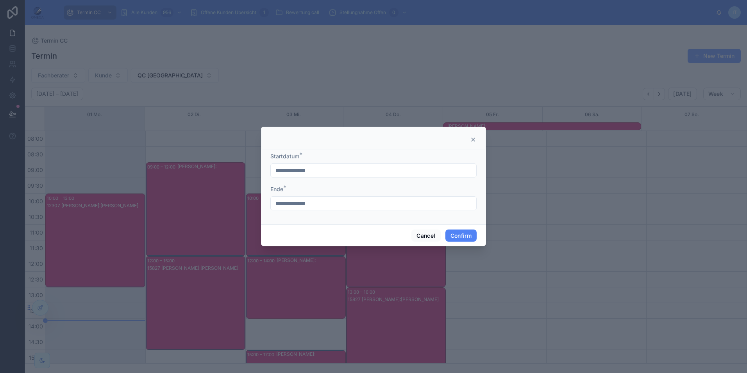
click at [467, 235] on button "Confirm" at bounding box center [460, 235] width 31 height 13
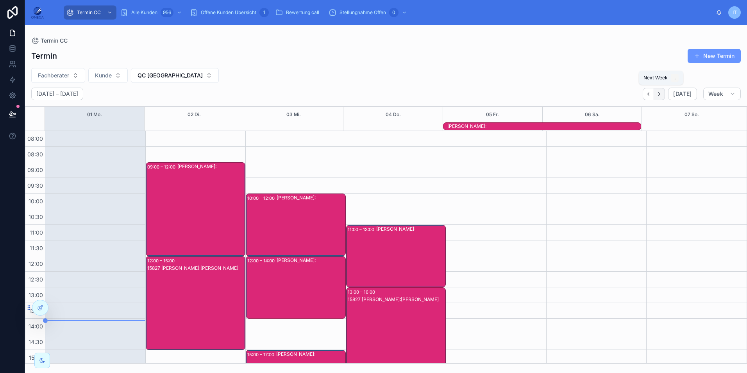
click at [659, 93] on icon "Next" at bounding box center [660, 94] width 6 height 6
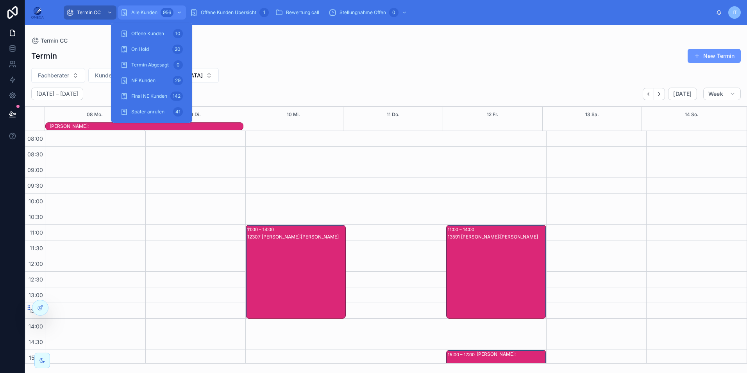
click at [161, 10] on div "956" at bounding box center [172, 12] width 23 height 13
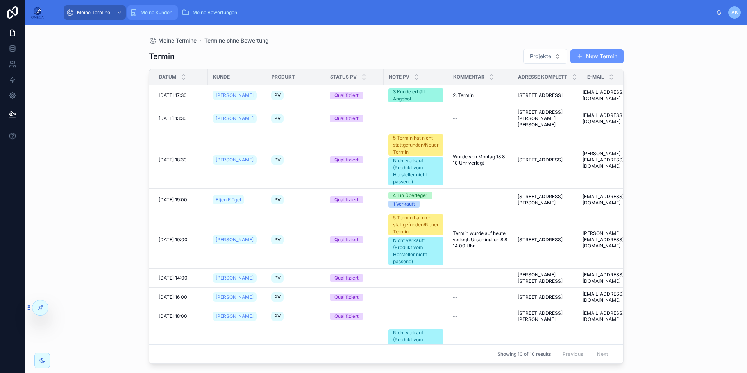
drag, startPoint x: 162, startPoint y: 11, endPoint x: 95, endPoint y: 13, distance: 66.5
click at [162, 11] on span "Meine Kunden" at bounding box center [157, 12] width 32 height 6
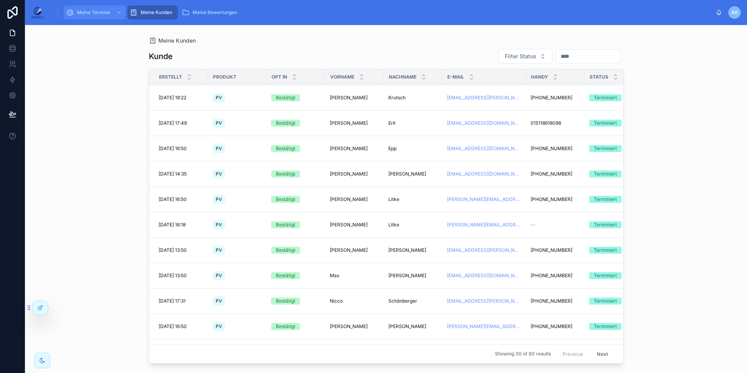
click at [95, 13] on span "Meine Termine" at bounding box center [93, 12] width 33 height 6
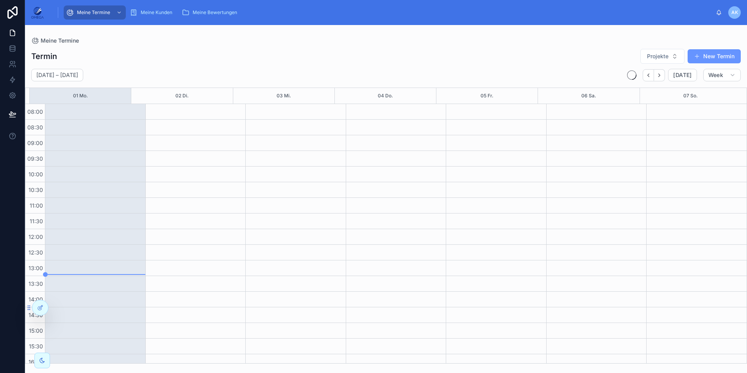
scroll to position [147, 0]
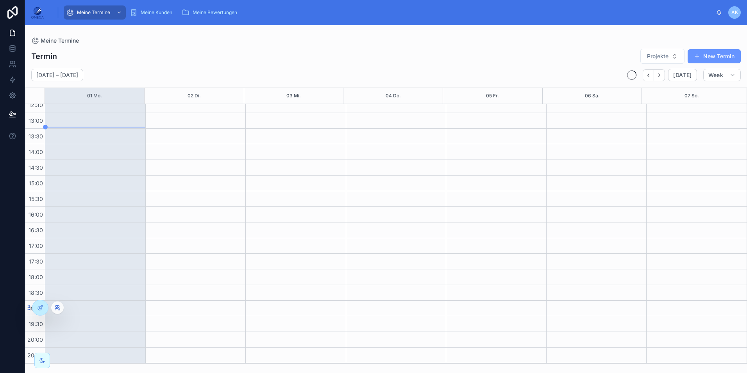
click at [57, 306] on icon at bounding box center [56, 306] width 2 height 2
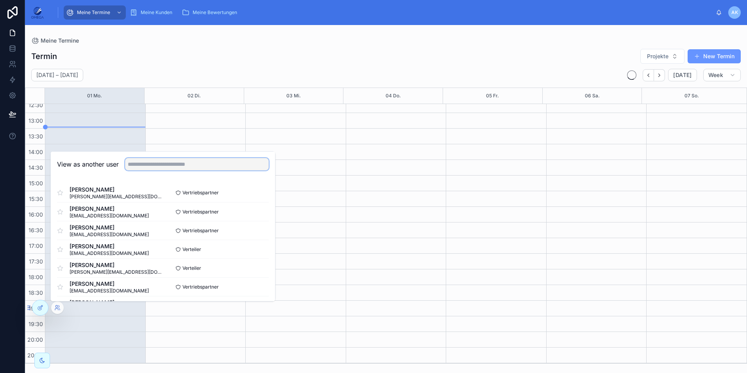
click at [179, 167] on input "text" at bounding box center [197, 164] width 144 height 13
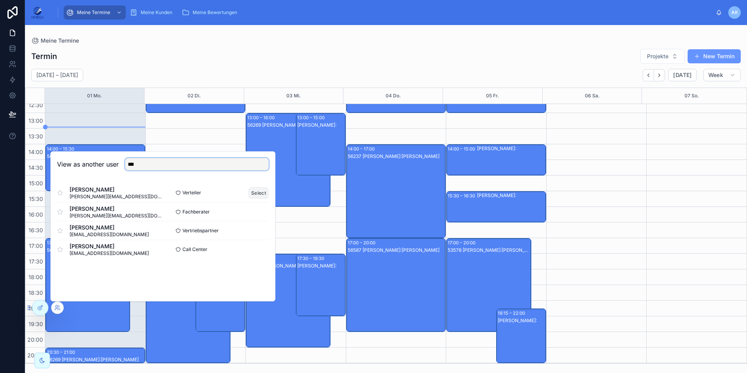
type input "***"
click at [256, 191] on button "Select" at bounding box center [259, 192] width 20 height 11
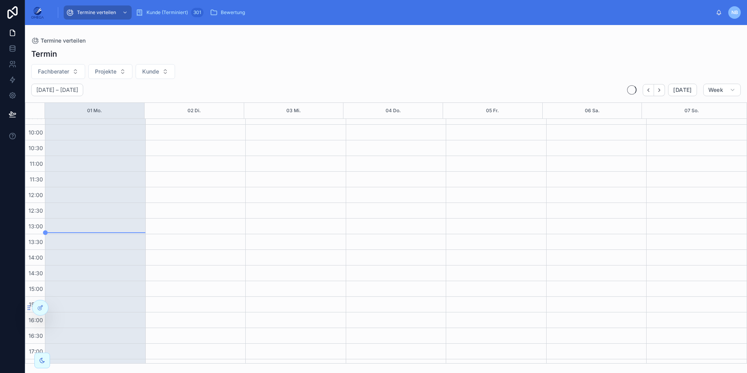
scroll to position [37, 0]
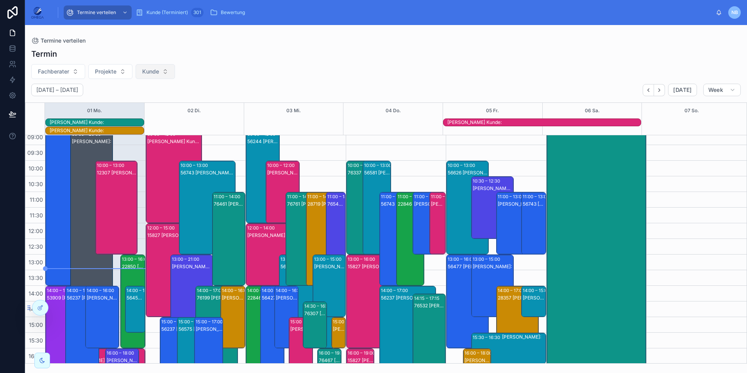
click at [151, 75] on button "Kunde" at bounding box center [155, 71] width 39 height 15
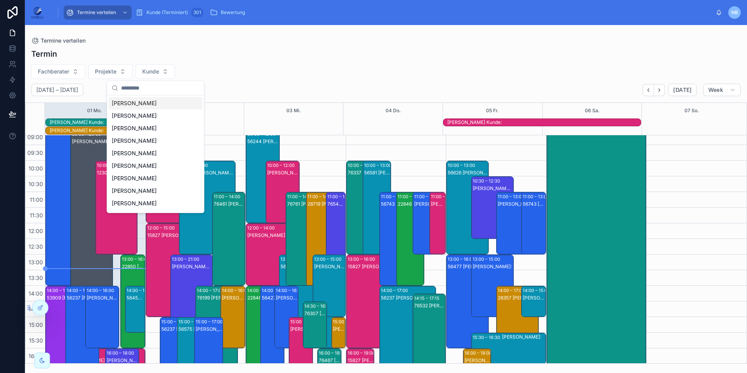
click at [250, 73] on div "Fachberater Projekte Kunde" at bounding box center [386, 71] width 722 height 15
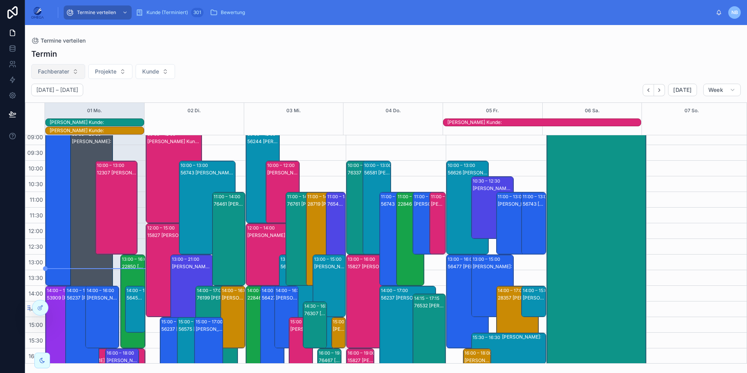
click at [68, 69] on span "Fachberater" at bounding box center [53, 72] width 31 height 8
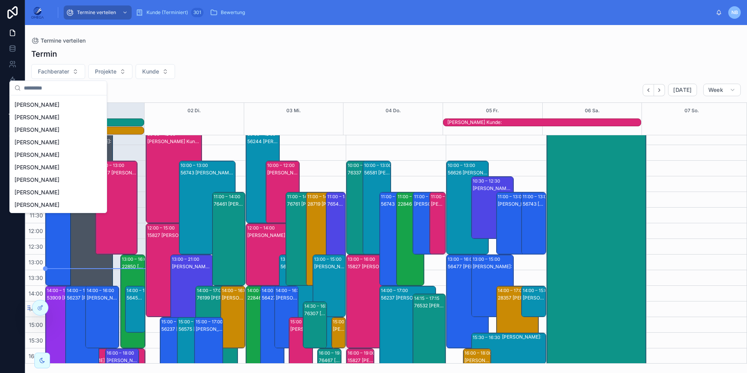
scroll to position [649, 0]
click at [234, 63] on div "Termin Fachberater Projekte Kunde September 01 – 07 Today Week 01 Mo. 02 Di. 03…" at bounding box center [386, 204] width 722 height 320
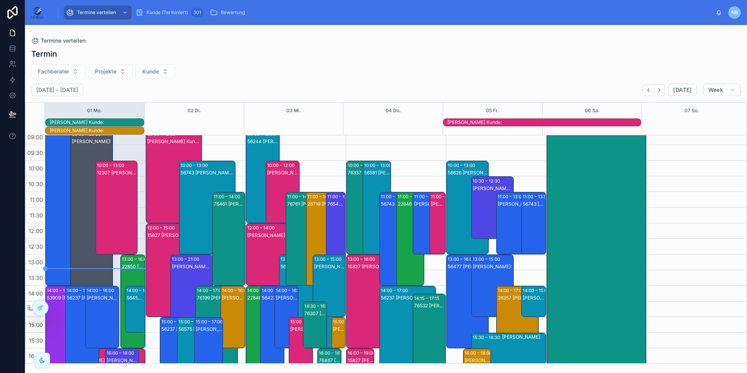
click at [136, 68] on button "Kunde" at bounding box center [155, 71] width 39 height 15
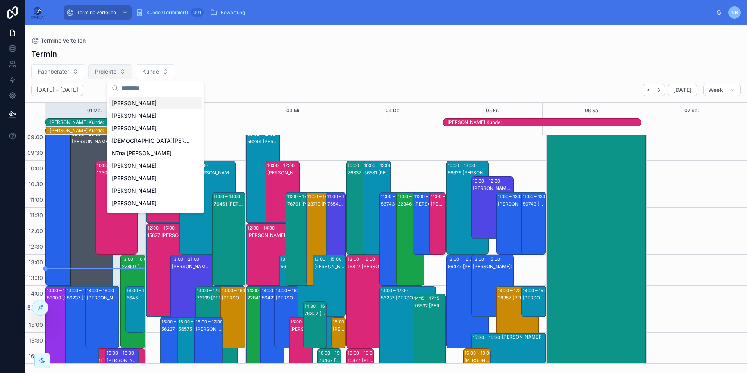
click at [123, 68] on button "Projekte" at bounding box center [110, 71] width 44 height 15
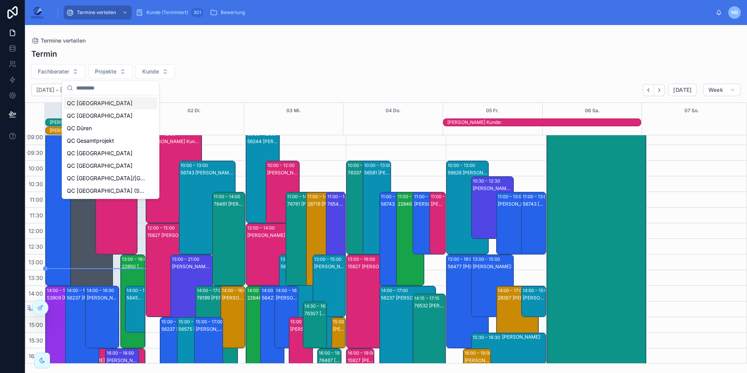
click at [94, 106] on div "QC [GEOGRAPHIC_DATA]" at bounding box center [111, 103] width 94 height 13
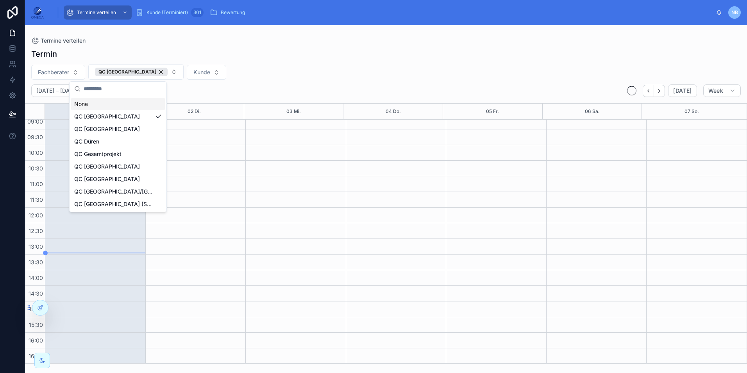
click at [297, 74] on div "Fachberater QC Berlin Kunde" at bounding box center [386, 72] width 722 height 16
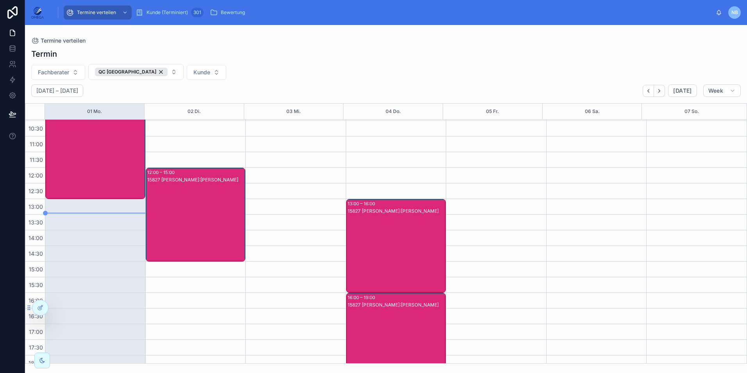
scroll to position [38, 0]
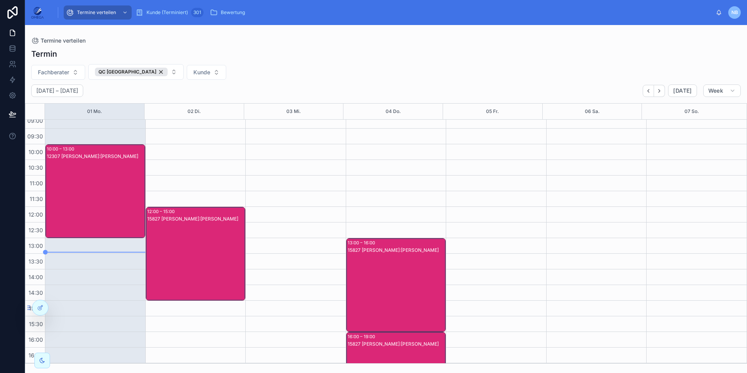
click at [194, 244] on div "15827 [PERSON_NAME]:[PERSON_NAME]" at bounding box center [196, 261] width 98 height 92
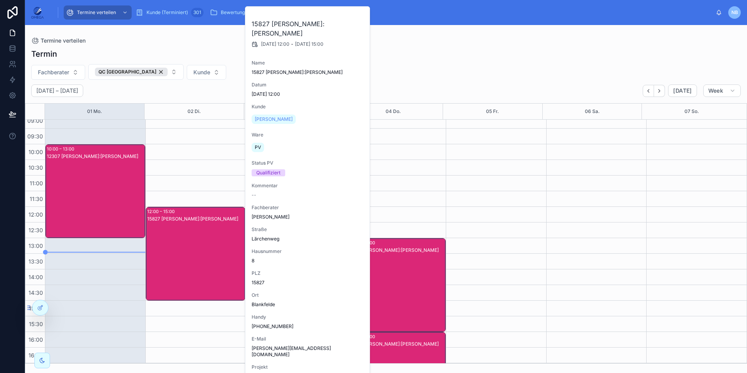
click at [218, 43] on div "Termine verteilen" at bounding box center [386, 41] width 710 height 6
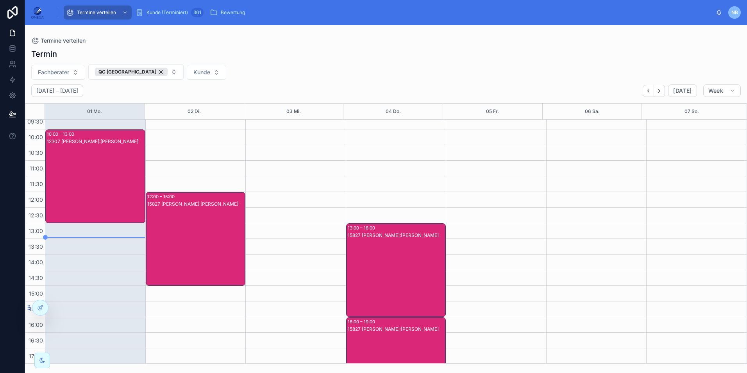
scroll to position [52, 0]
click at [126, 73] on div "QC [GEOGRAPHIC_DATA]" at bounding box center [131, 72] width 73 height 9
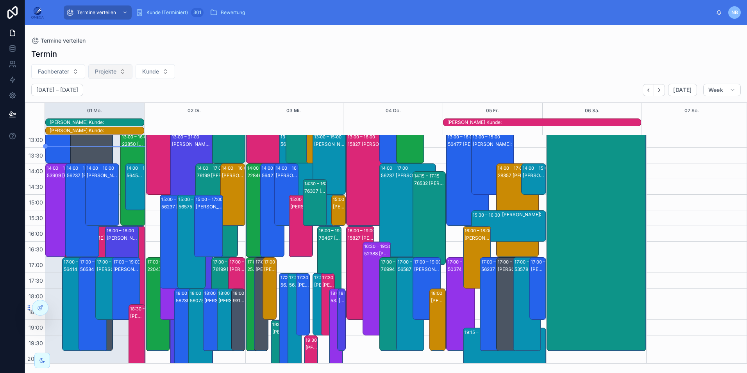
scroll to position [170, 0]
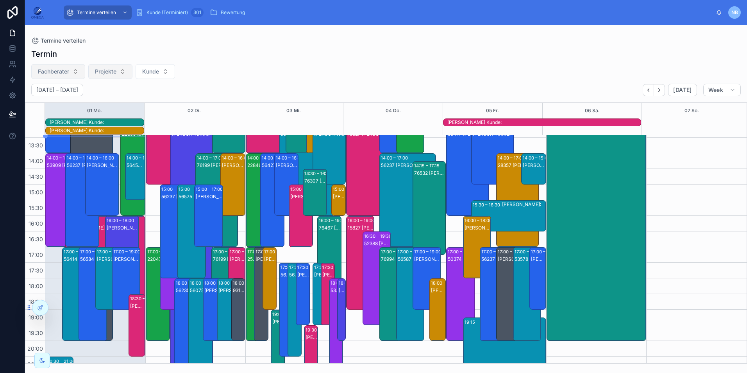
click at [68, 72] on span "Fachberater" at bounding box center [53, 72] width 31 height 8
click at [294, 220] on div "[PERSON_NAME]:" at bounding box center [301, 223] width 22 height 61
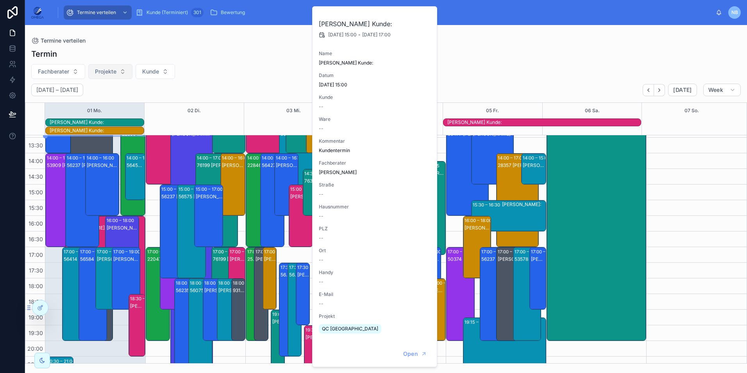
click at [294, 220] on div "[PERSON_NAME]:" at bounding box center [301, 223] width 22 height 61
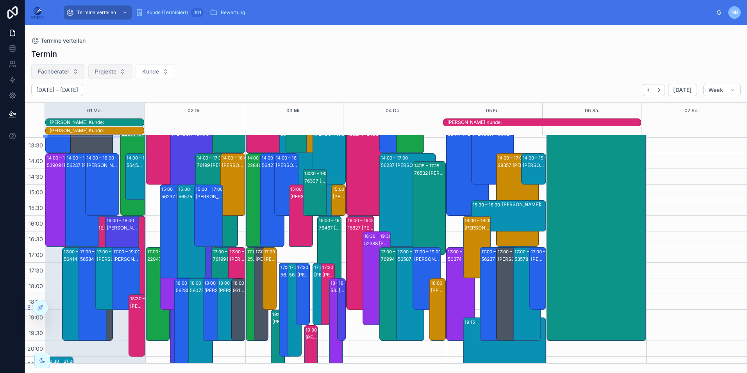
click at [66, 69] on span "Fachberater" at bounding box center [53, 72] width 31 height 8
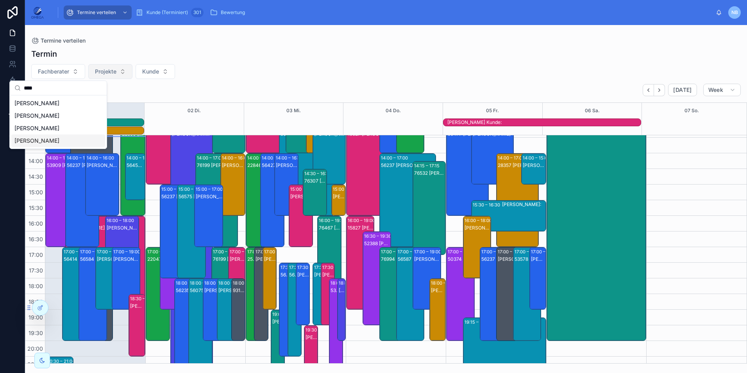
type input "****"
click at [67, 140] on div "[PERSON_NAME]" at bounding box center [58, 140] width 94 height 13
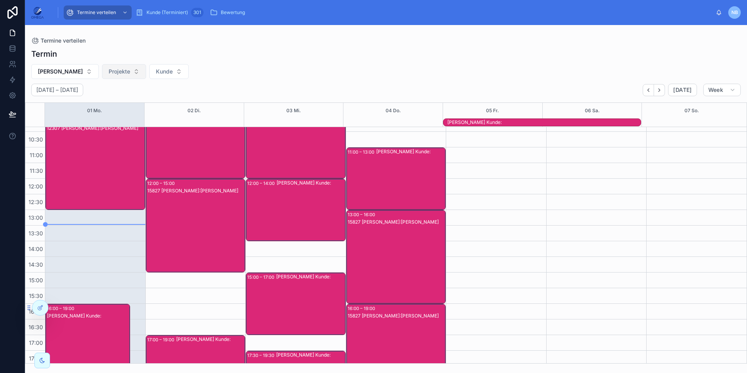
scroll to position [6, 0]
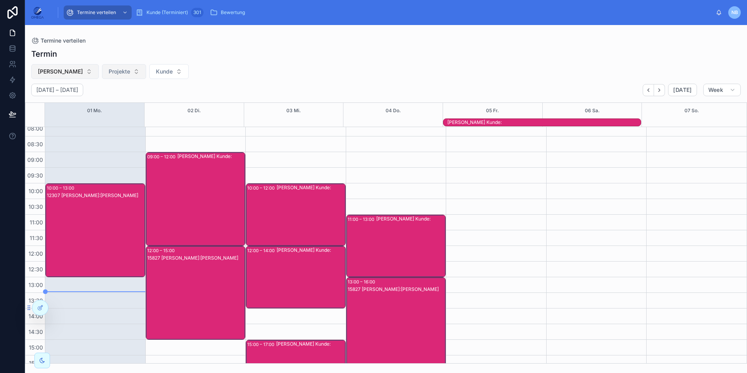
click at [87, 76] on button "[PERSON_NAME]" at bounding box center [65, 71] width 68 height 15
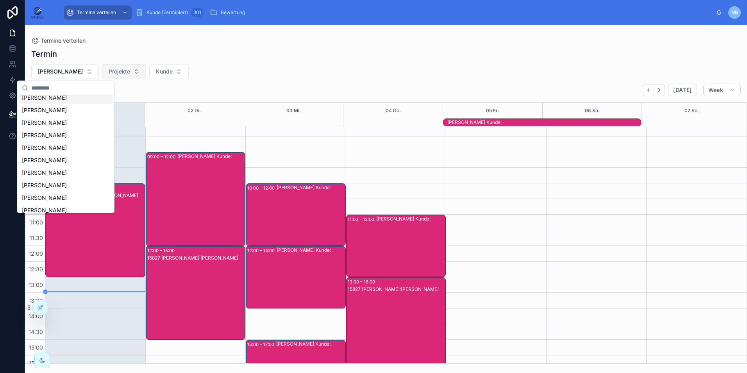
scroll to position [0, 0]
click at [294, 78] on div "Marco Bringmann Projekte Kunde" at bounding box center [386, 71] width 722 height 15
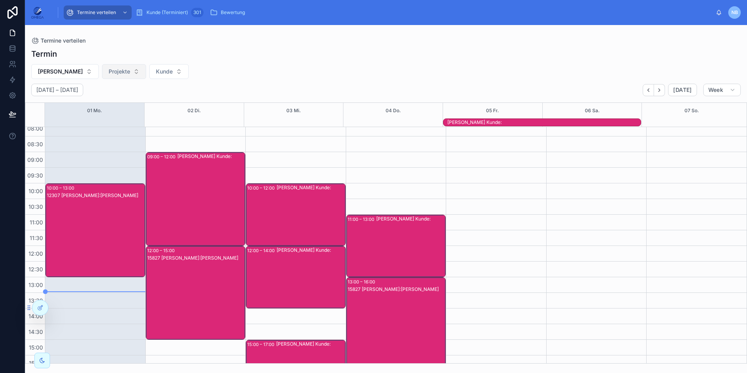
click at [314, 211] on div "[PERSON_NAME]:" at bounding box center [311, 214] width 68 height 61
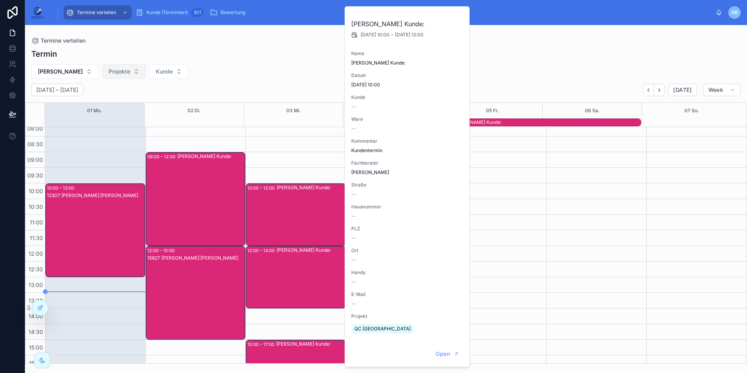
click at [313, 211] on div "[PERSON_NAME]:" at bounding box center [311, 214] width 68 height 61
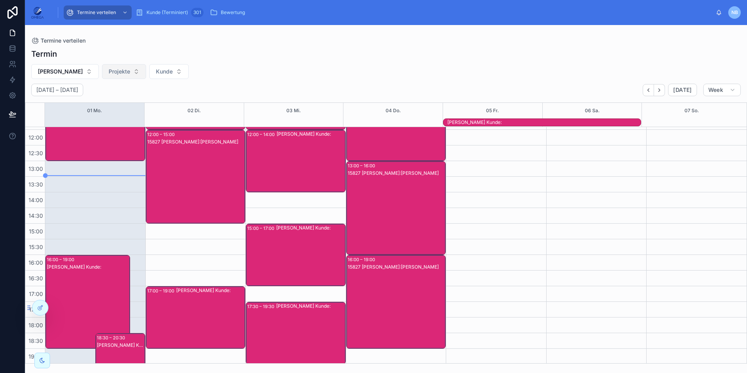
scroll to position [123, 0]
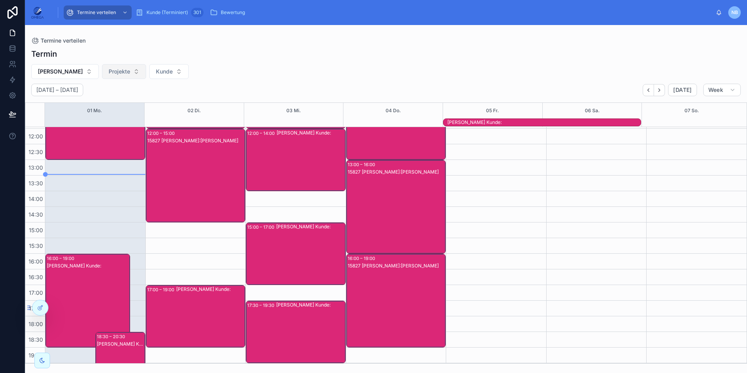
click at [300, 168] on div "[PERSON_NAME]:" at bounding box center [311, 159] width 68 height 61
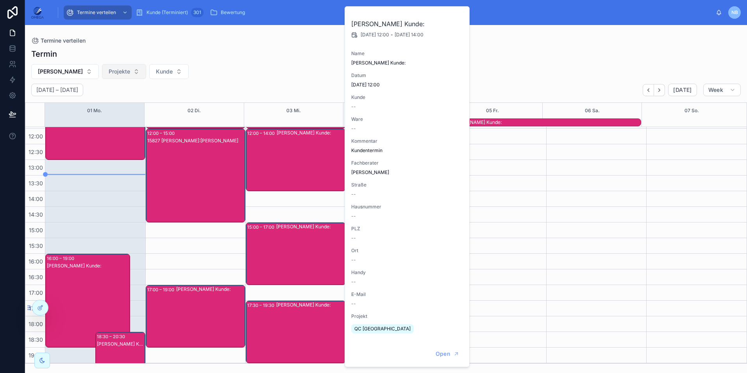
click at [299, 163] on div "[PERSON_NAME]:" at bounding box center [311, 159] width 68 height 61
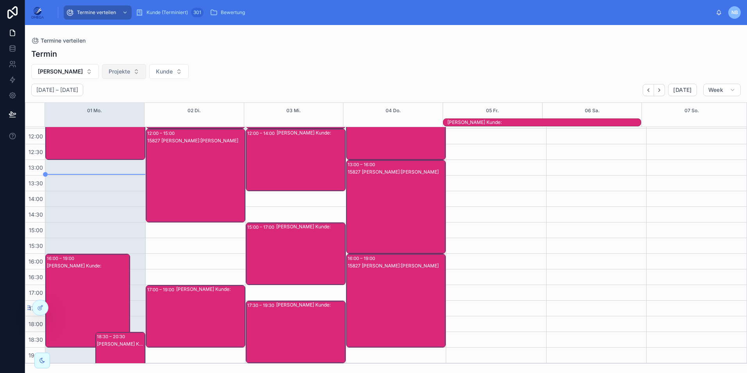
click at [304, 267] on div "[PERSON_NAME]:" at bounding box center [310, 253] width 69 height 61
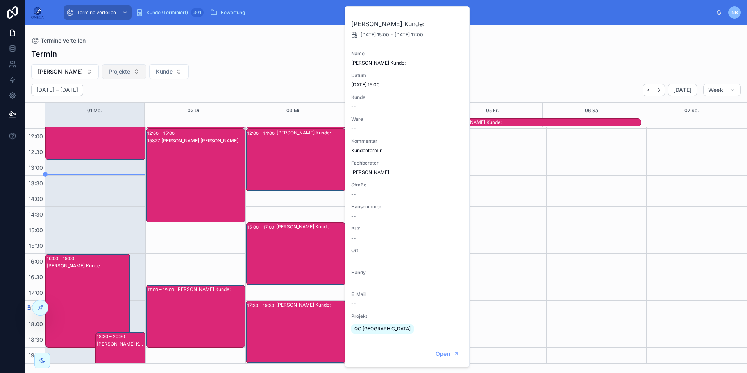
click at [305, 266] on div "[PERSON_NAME]:" at bounding box center [310, 253] width 69 height 61
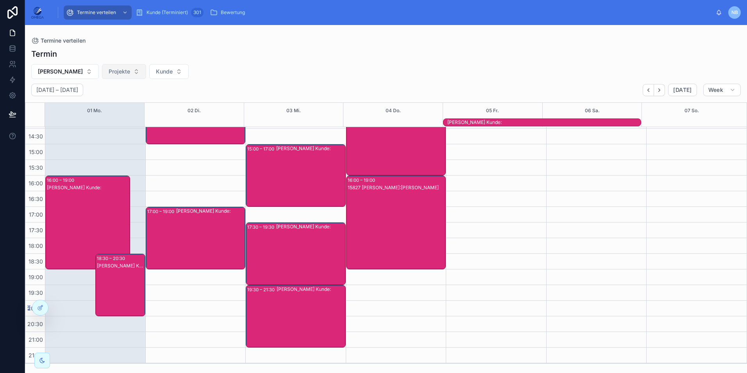
scroll to position [202, 0]
click at [120, 274] on div "[PERSON_NAME]:" at bounding box center [121, 292] width 48 height 61
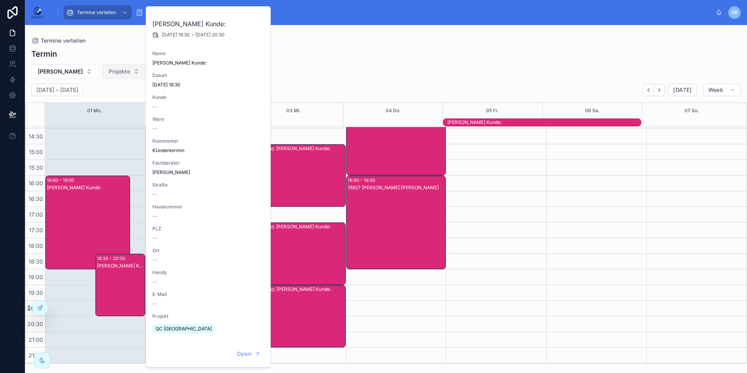
click at [119, 274] on div "[PERSON_NAME]:" at bounding box center [121, 292] width 48 height 61
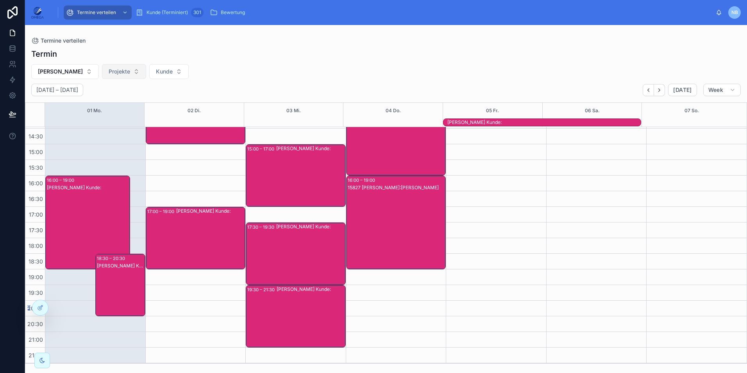
click at [75, 225] on div "[PERSON_NAME]:" at bounding box center [88, 230] width 82 height 92
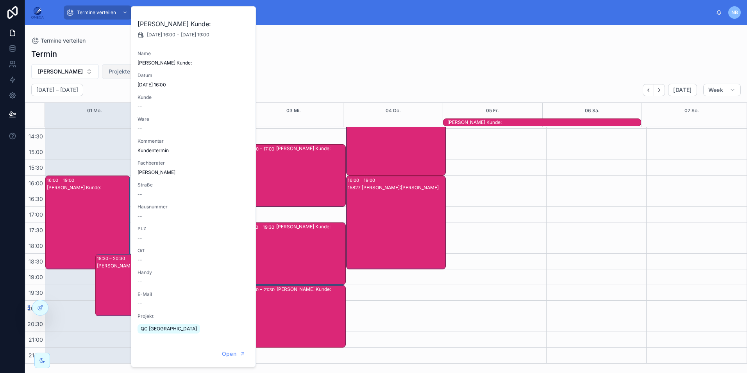
click at [75, 225] on div "[PERSON_NAME]:" at bounding box center [88, 230] width 82 height 92
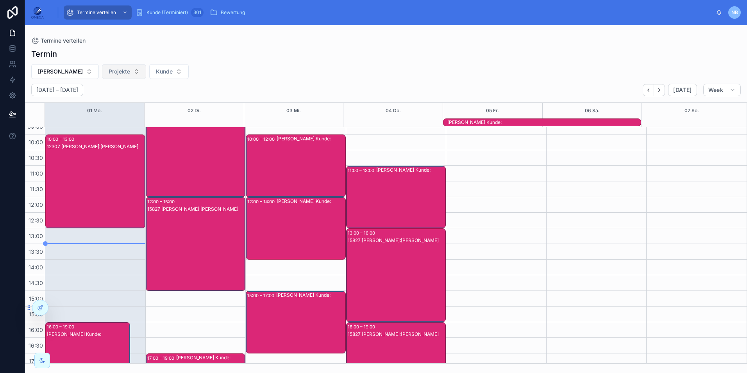
scroll to position [55, 0]
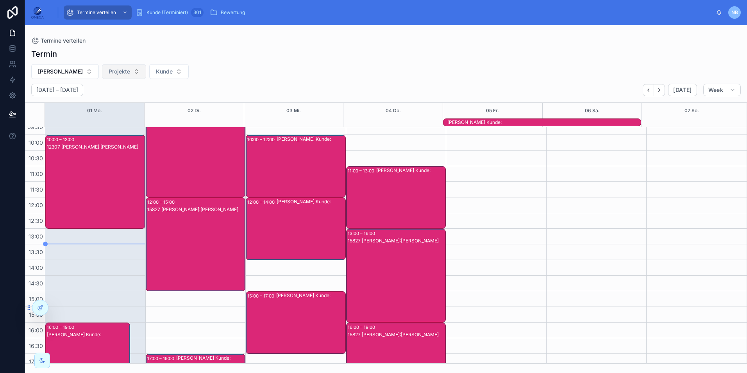
click at [188, 233] on div "15827 [PERSON_NAME]:[PERSON_NAME]" at bounding box center [196, 252] width 98 height 92
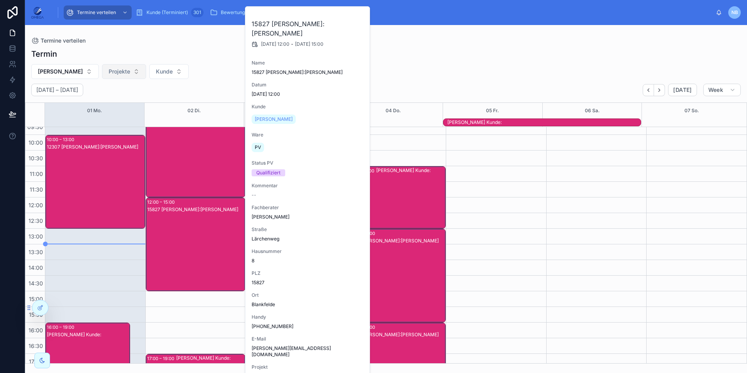
click at [188, 233] on div "15827 [PERSON_NAME]:[PERSON_NAME]" at bounding box center [196, 252] width 98 height 92
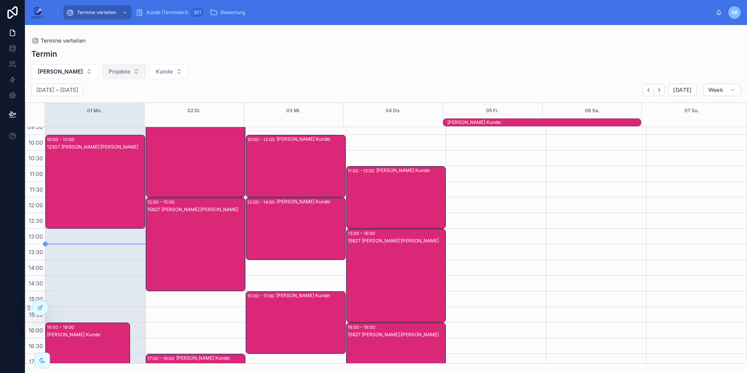
click at [188, 148] on div "[PERSON_NAME]:" at bounding box center [211, 150] width 68 height 92
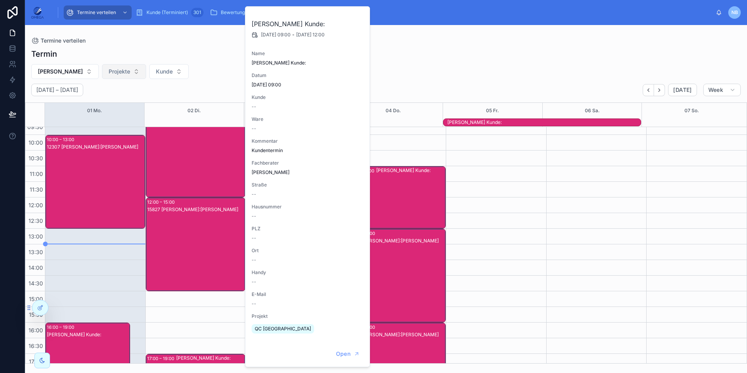
click at [188, 148] on div "[PERSON_NAME]:" at bounding box center [211, 150] width 68 height 92
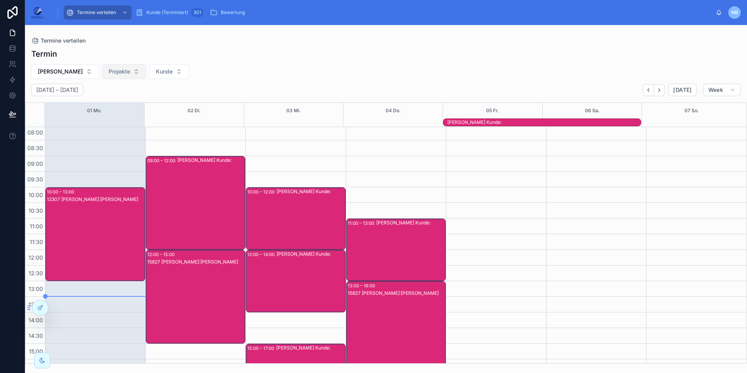
scroll to position [0, 0]
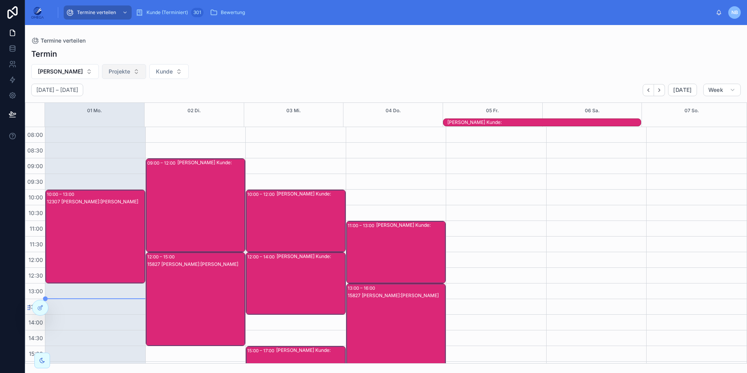
click at [197, 207] on div "[PERSON_NAME]:" at bounding box center [211, 205] width 68 height 92
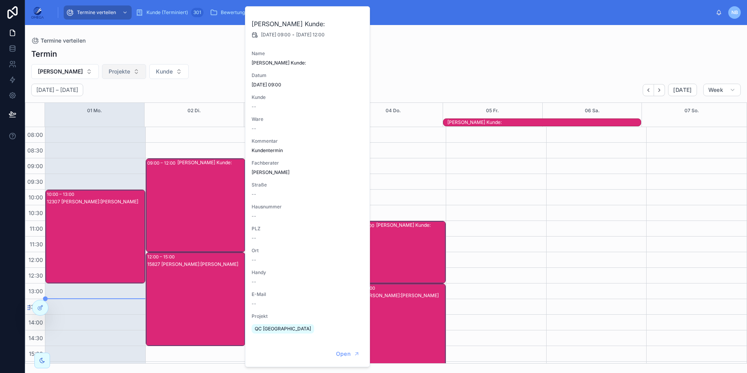
click at [197, 207] on div "[PERSON_NAME]:" at bounding box center [211, 205] width 68 height 92
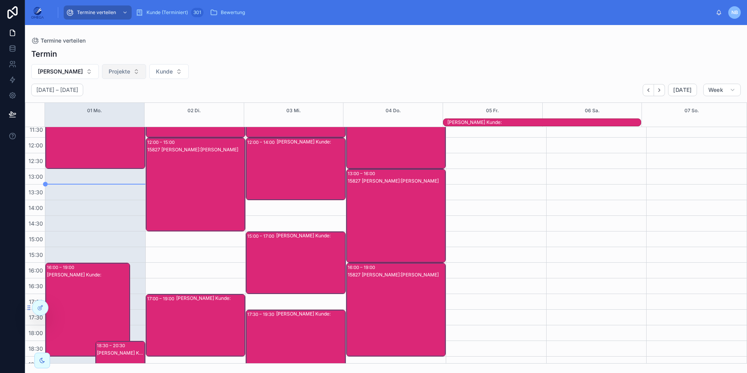
scroll to position [117, 0]
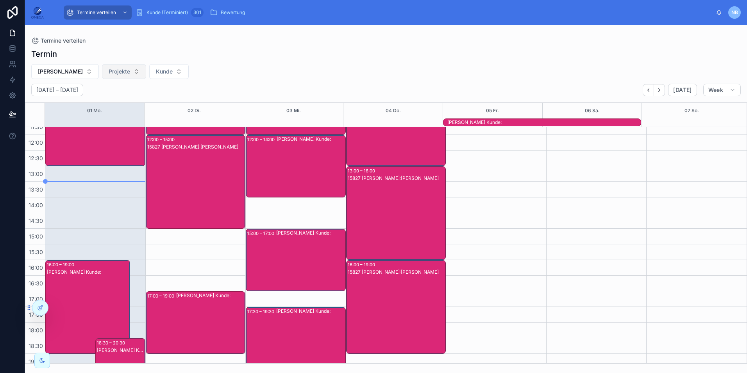
click at [201, 191] on div "15827 [PERSON_NAME]:[PERSON_NAME]" at bounding box center [196, 189] width 98 height 92
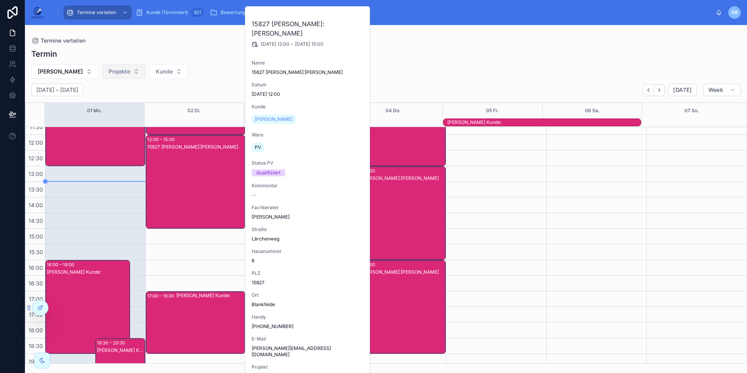
click at [201, 191] on div "15827 [PERSON_NAME]:[PERSON_NAME]" at bounding box center [196, 189] width 98 height 92
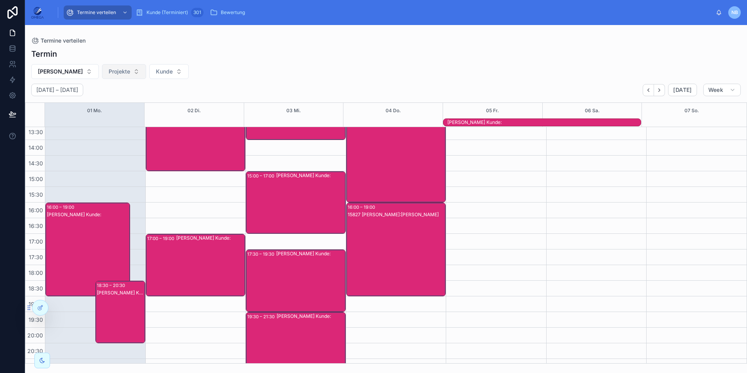
scroll to position [195, 0]
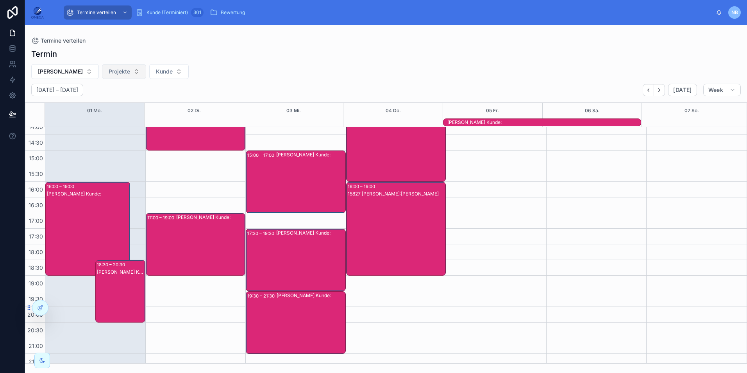
click at [102, 233] on div "[PERSON_NAME]:" at bounding box center [88, 236] width 82 height 92
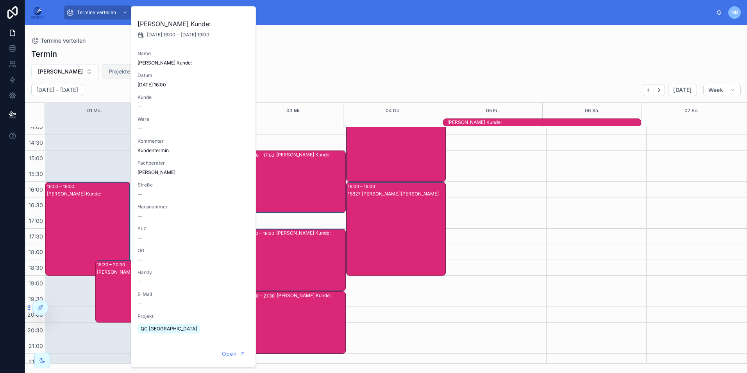
click at [100, 231] on div "[PERSON_NAME]:" at bounding box center [88, 236] width 82 height 92
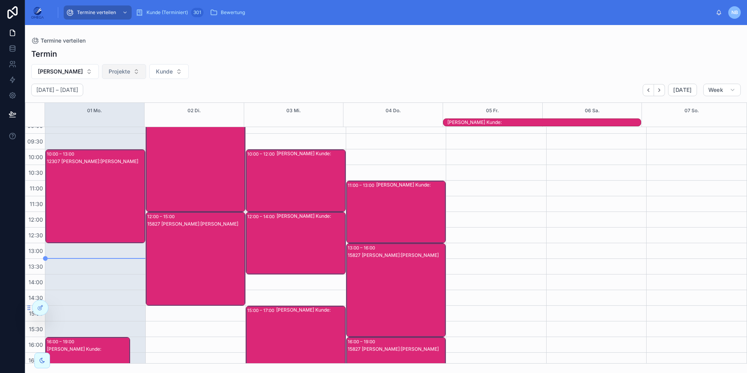
scroll to position [39, 0]
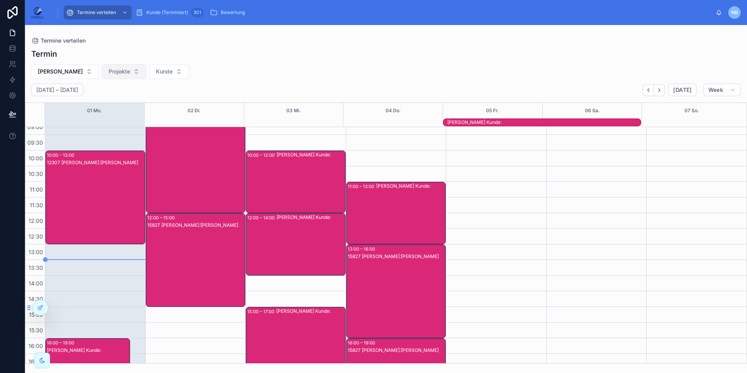
click at [389, 217] on div "[PERSON_NAME]:" at bounding box center [410, 212] width 69 height 61
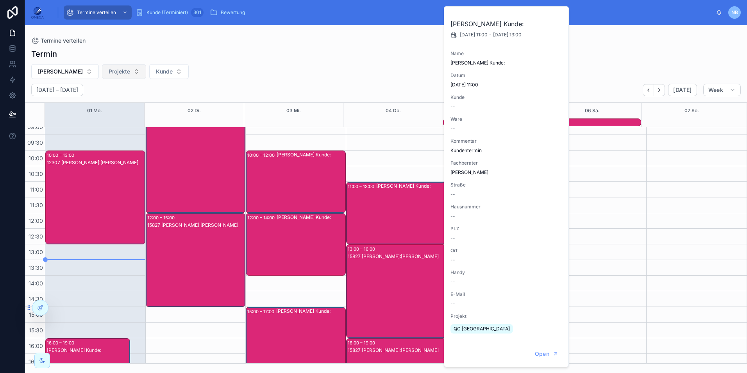
click at [390, 217] on div "[PERSON_NAME]:" at bounding box center [410, 212] width 69 height 61
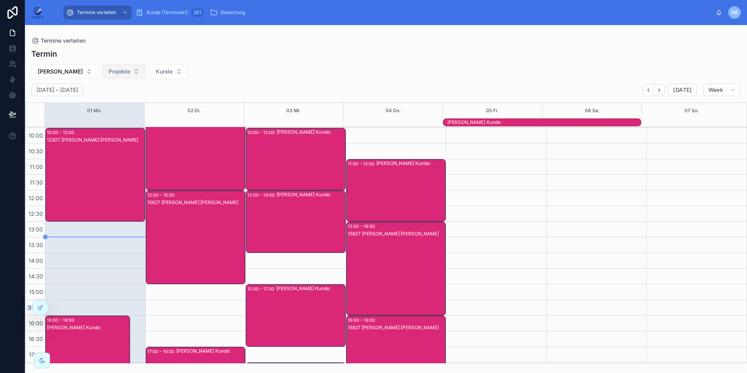
scroll to position [117, 0]
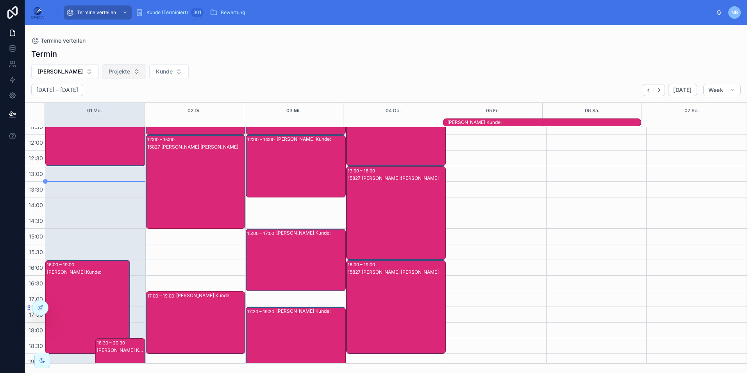
click at [389, 215] on div "15827 [PERSON_NAME]:[PERSON_NAME]" at bounding box center [397, 221] width 98 height 92
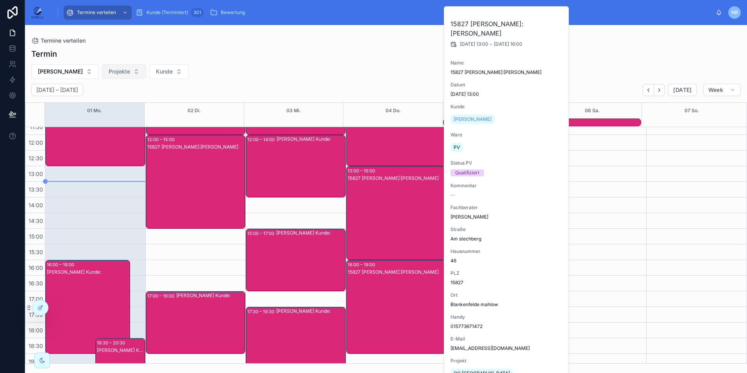
click at [389, 215] on div "15827 [PERSON_NAME]:[PERSON_NAME]" at bounding box center [397, 221] width 98 height 92
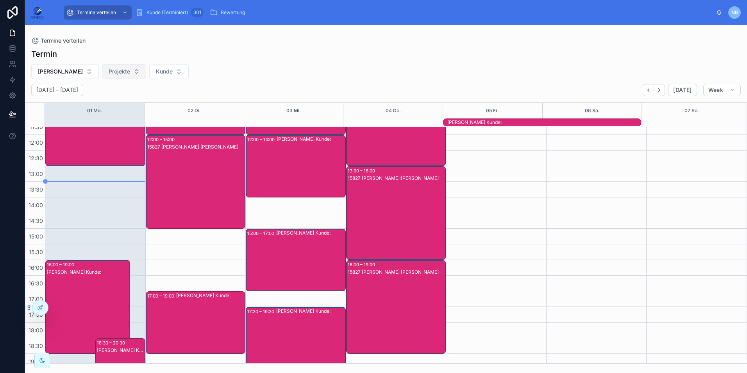
click at [383, 291] on div "15827 [PERSON_NAME]:[PERSON_NAME]" at bounding box center [397, 314] width 98 height 92
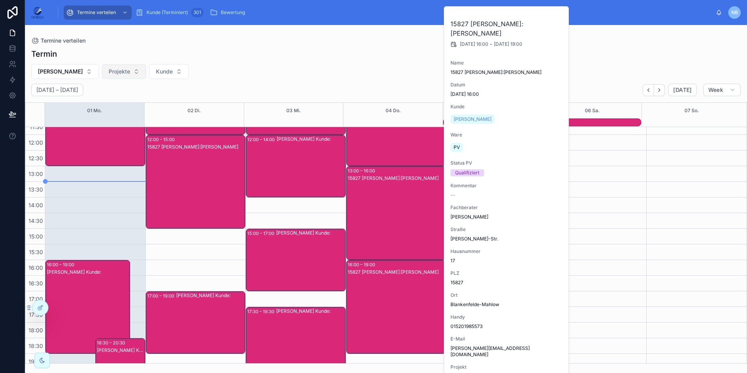
click at [383, 290] on div "15827 [PERSON_NAME]:[PERSON_NAME]" at bounding box center [397, 314] width 98 height 92
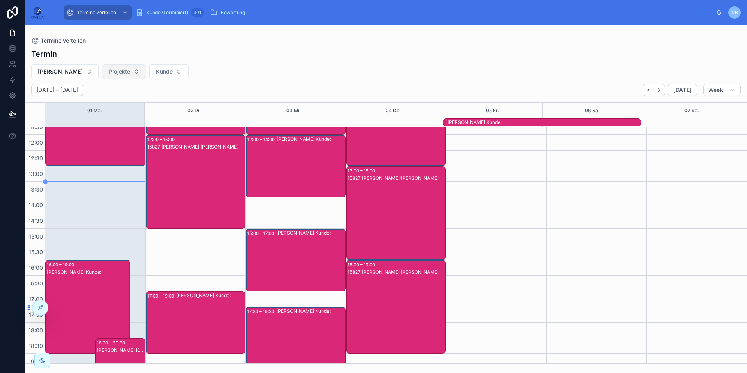
click at [392, 204] on div "15827 [PERSON_NAME]:[PERSON_NAME]" at bounding box center [397, 221] width 98 height 92
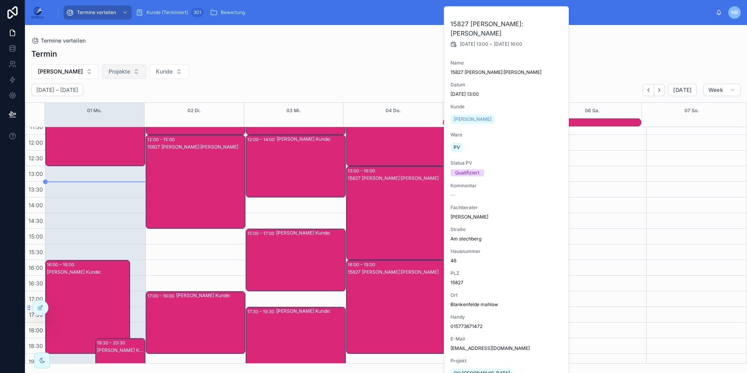
click at [392, 204] on div "15827 [PERSON_NAME]:[PERSON_NAME]" at bounding box center [397, 221] width 98 height 92
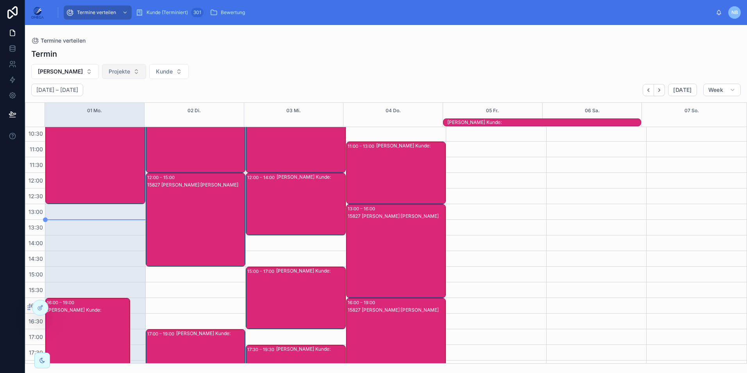
scroll to position [78, 0]
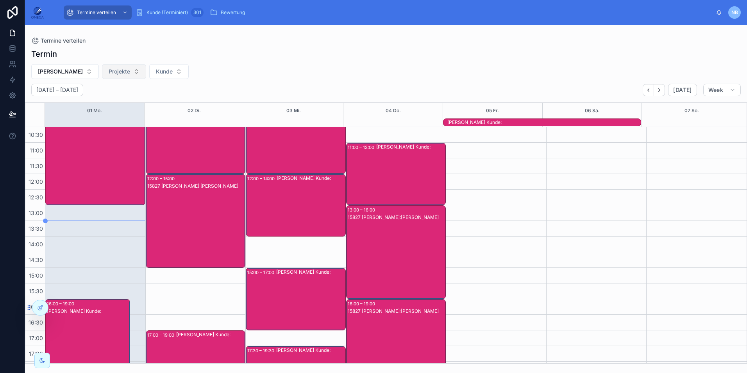
click at [189, 224] on div "15827 [PERSON_NAME]:[PERSON_NAME]" at bounding box center [196, 228] width 98 height 92
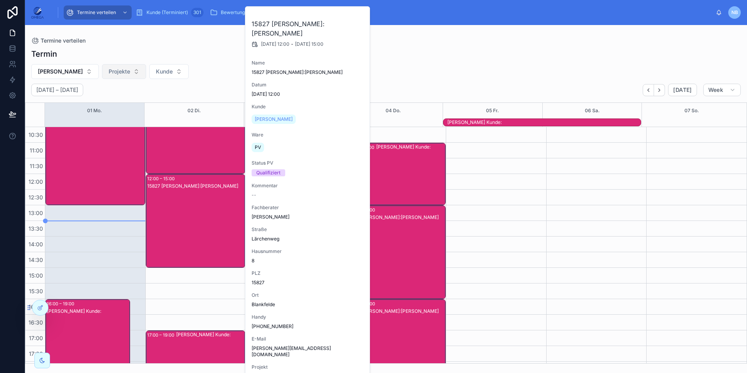
click at [189, 224] on div "15827 [PERSON_NAME]:[PERSON_NAME]" at bounding box center [196, 228] width 98 height 92
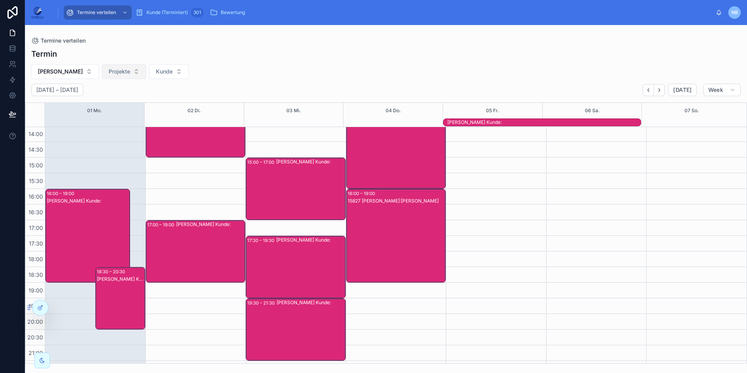
scroll to position [195, 0]
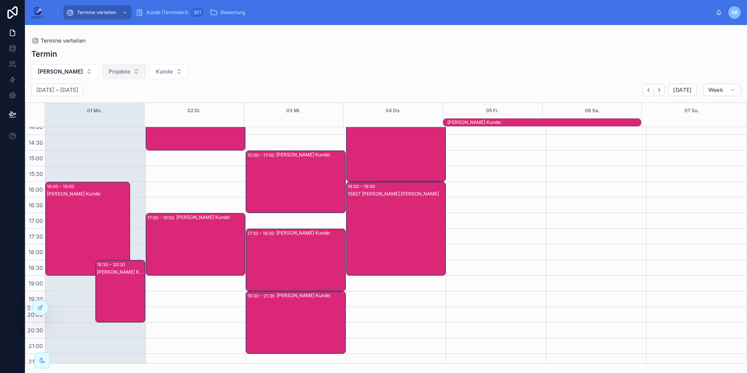
click at [208, 249] on div "[PERSON_NAME]:" at bounding box center [210, 244] width 69 height 61
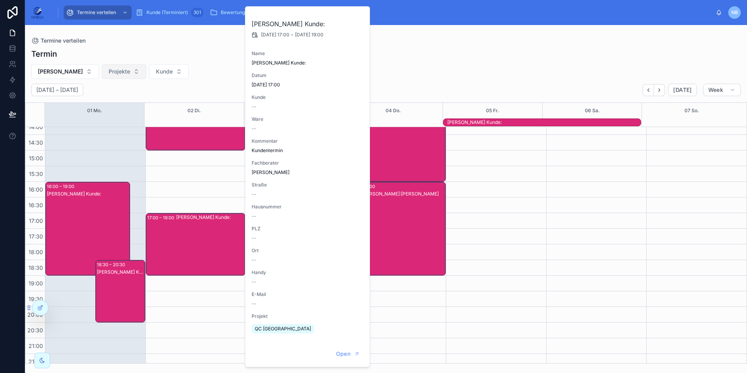
click at [206, 250] on div "[PERSON_NAME]:" at bounding box center [210, 244] width 69 height 61
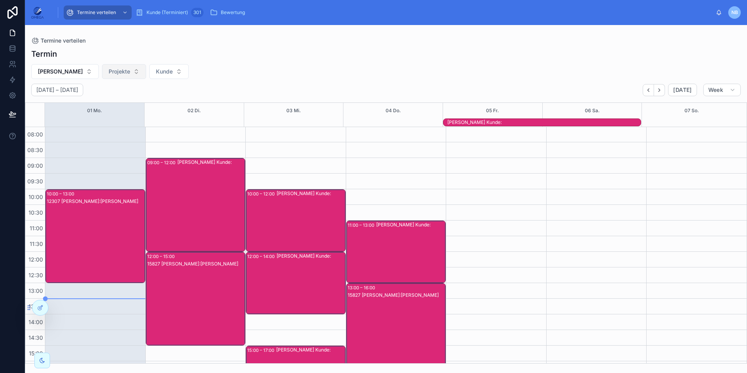
scroll to position [0, 0]
click at [193, 211] on div "[PERSON_NAME]:" at bounding box center [211, 205] width 68 height 92
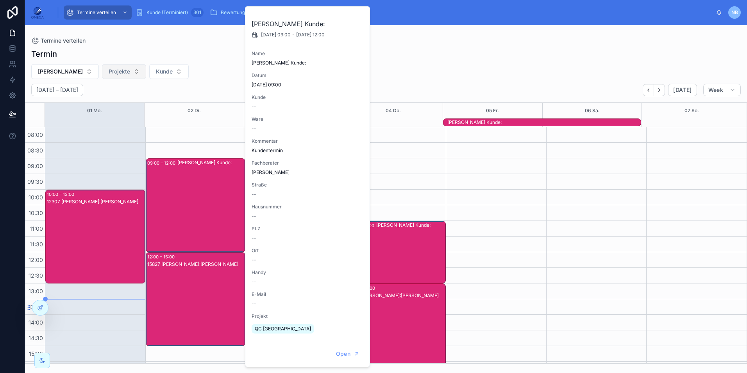
click at [189, 209] on div "[PERSON_NAME]:" at bounding box center [211, 205] width 68 height 92
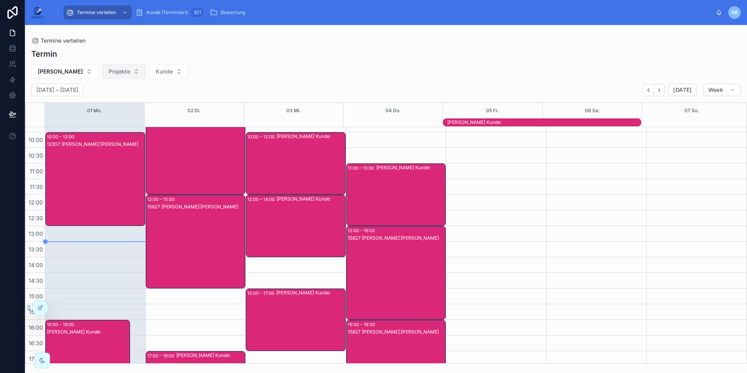
scroll to position [78, 0]
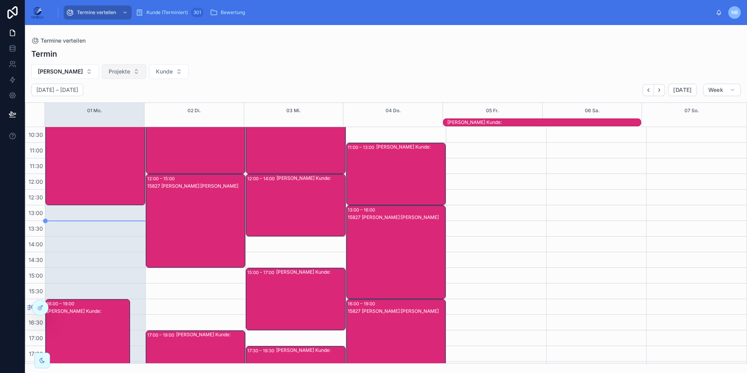
click at [202, 219] on div "15827 [PERSON_NAME]:[PERSON_NAME]" at bounding box center [196, 228] width 98 height 92
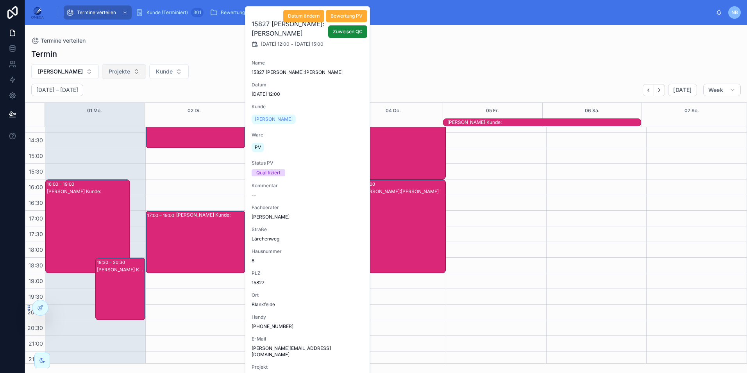
scroll to position [202, 0]
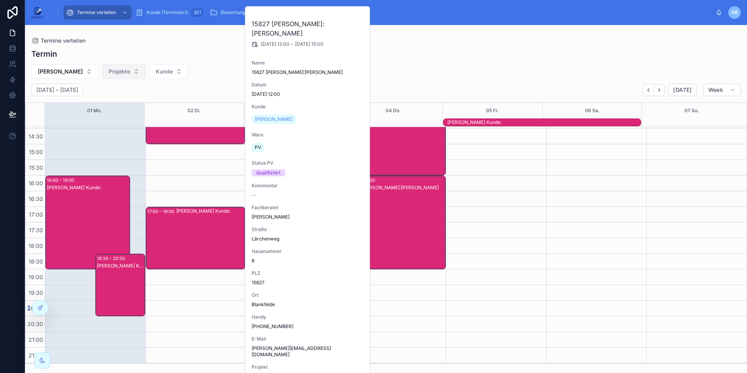
click at [193, 228] on div "[PERSON_NAME]:" at bounding box center [210, 238] width 69 height 61
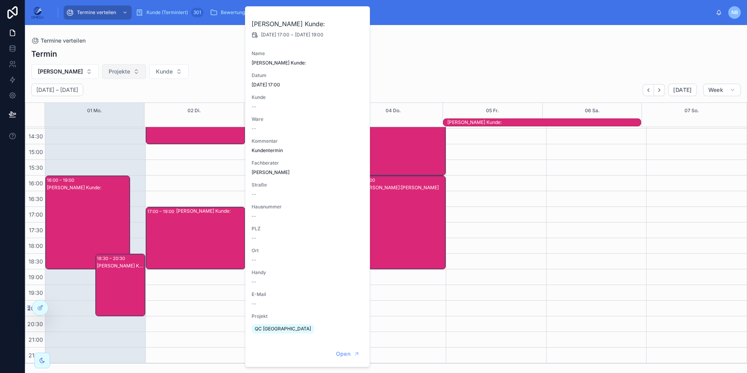
click at [179, 236] on div "[PERSON_NAME]:" at bounding box center [210, 238] width 69 height 61
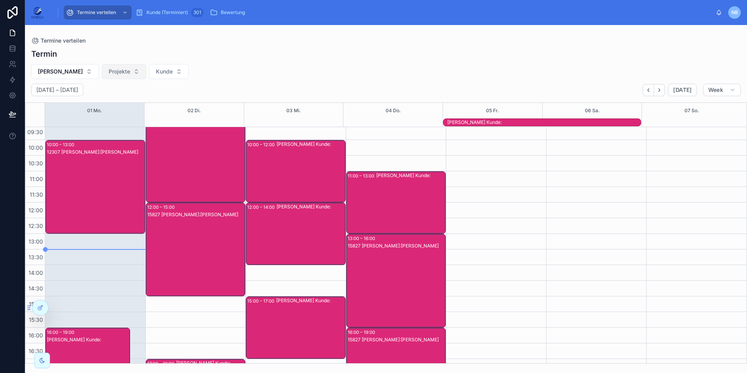
scroll to position [45, 0]
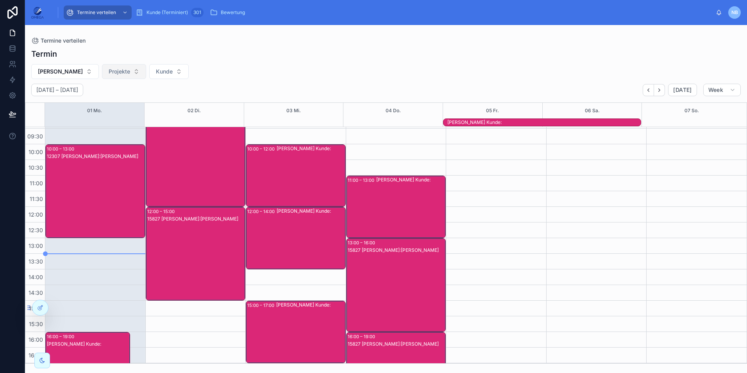
click at [203, 180] on div "[PERSON_NAME]:" at bounding box center [211, 160] width 68 height 92
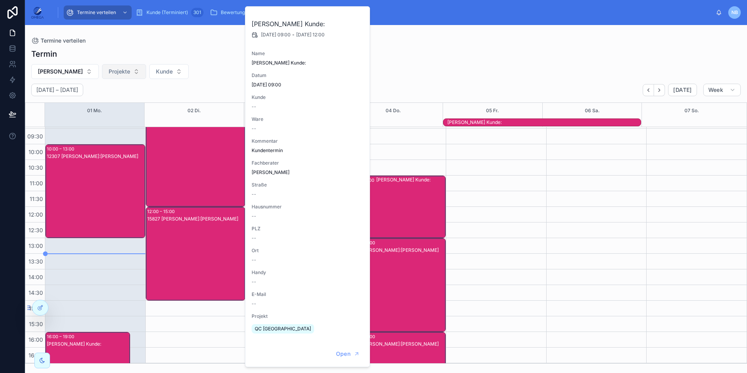
click at [201, 178] on div "[PERSON_NAME]:" at bounding box center [211, 160] width 68 height 92
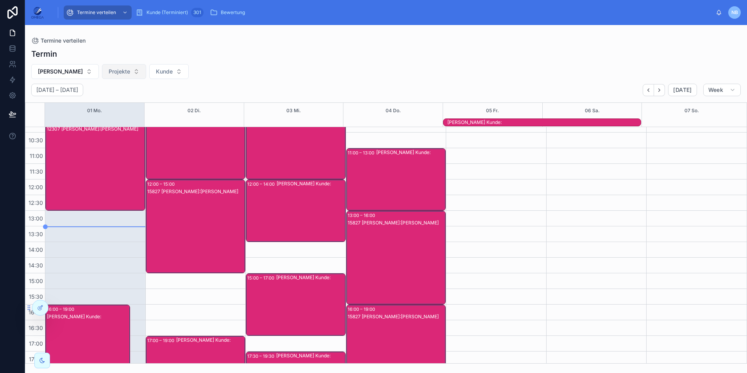
scroll to position [78, 0]
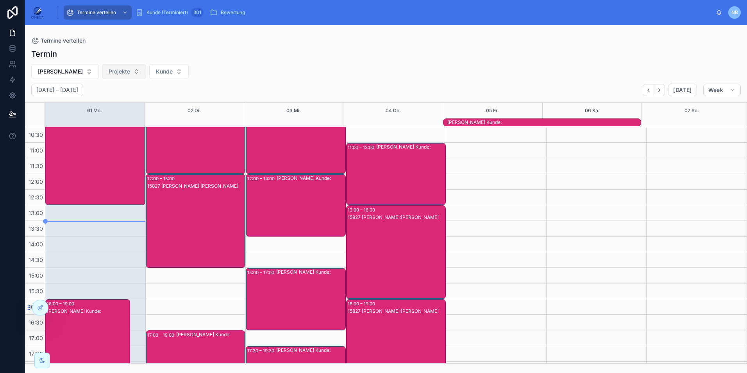
click at [199, 208] on div "15827 [PERSON_NAME]:[PERSON_NAME]" at bounding box center [196, 228] width 98 height 92
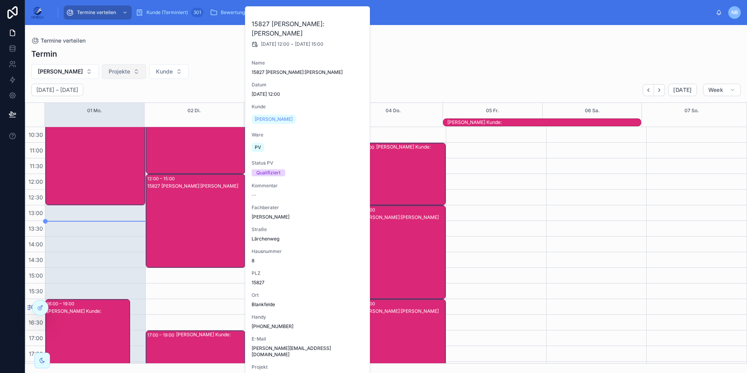
click at [199, 208] on div "15827 [PERSON_NAME]:[PERSON_NAME]" at bounding box center [196, 228] width 98 height 92
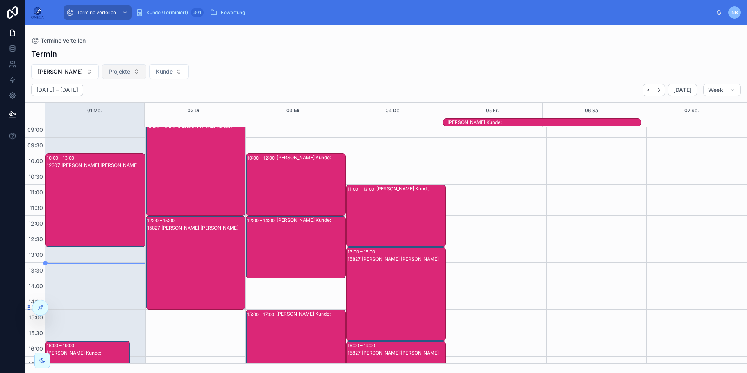
scroll to position [0, 0]
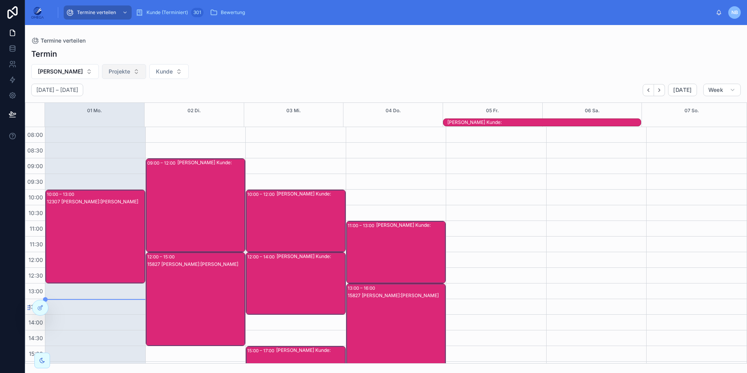
click at [203, 190] on div "[PERSON_NAME]:" at bounding box center [211, 205] width 68 height 92
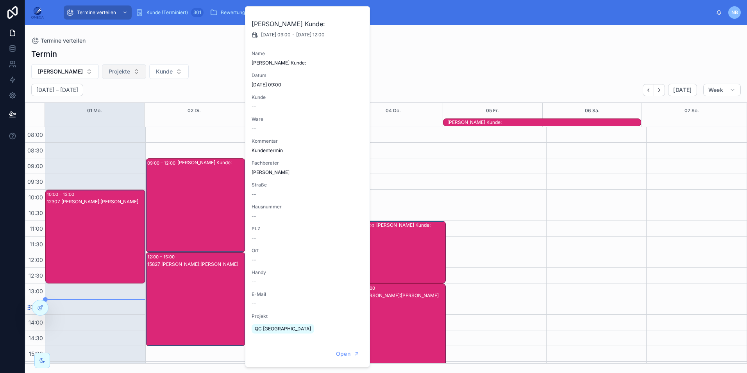
click at [203, 191] on div "[PERSON_NAME]:" at bounding box center [211, 205] width 68 height 92
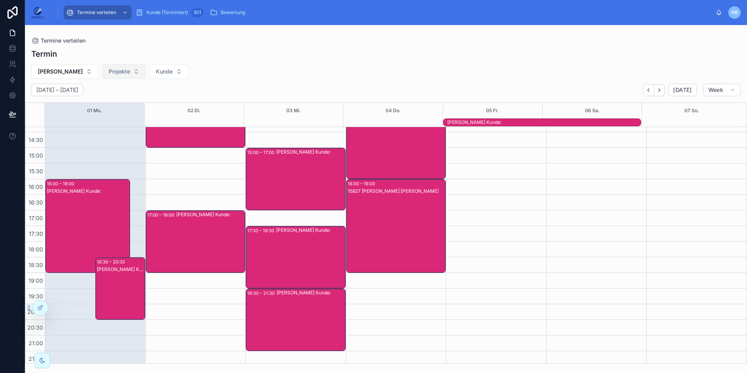
scroll to position [202, 0]
